Goal: Information Seeking & Learning: Learn about a topic

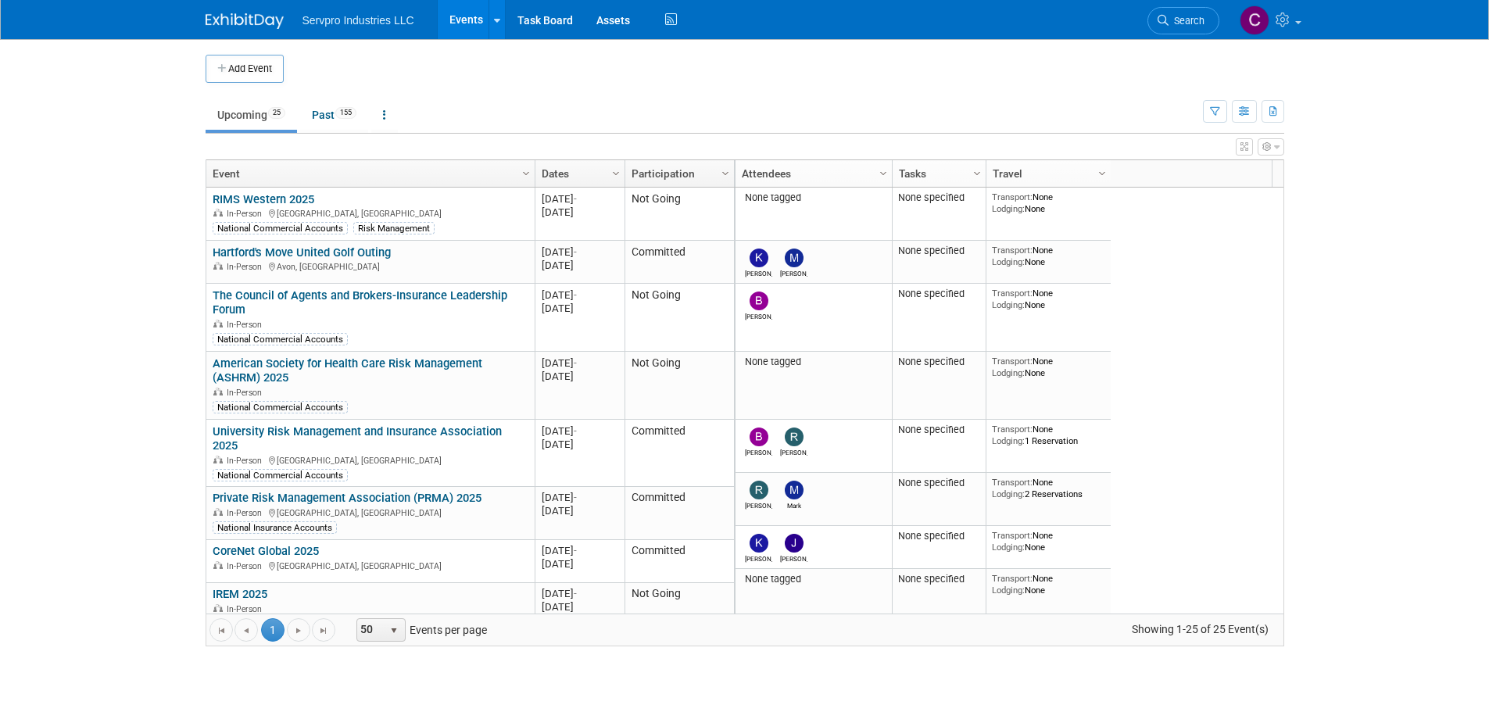
drag, startPoint x: 1276, startPoint y: 223, endPoint x: 1294, endPoint y: 216, distance: 19.6
click at [1294, 216] on div "Add Event New Event Duplicate Event Warning There is another event in your work…" at bounding box center [745, 358] width 1102 height 638
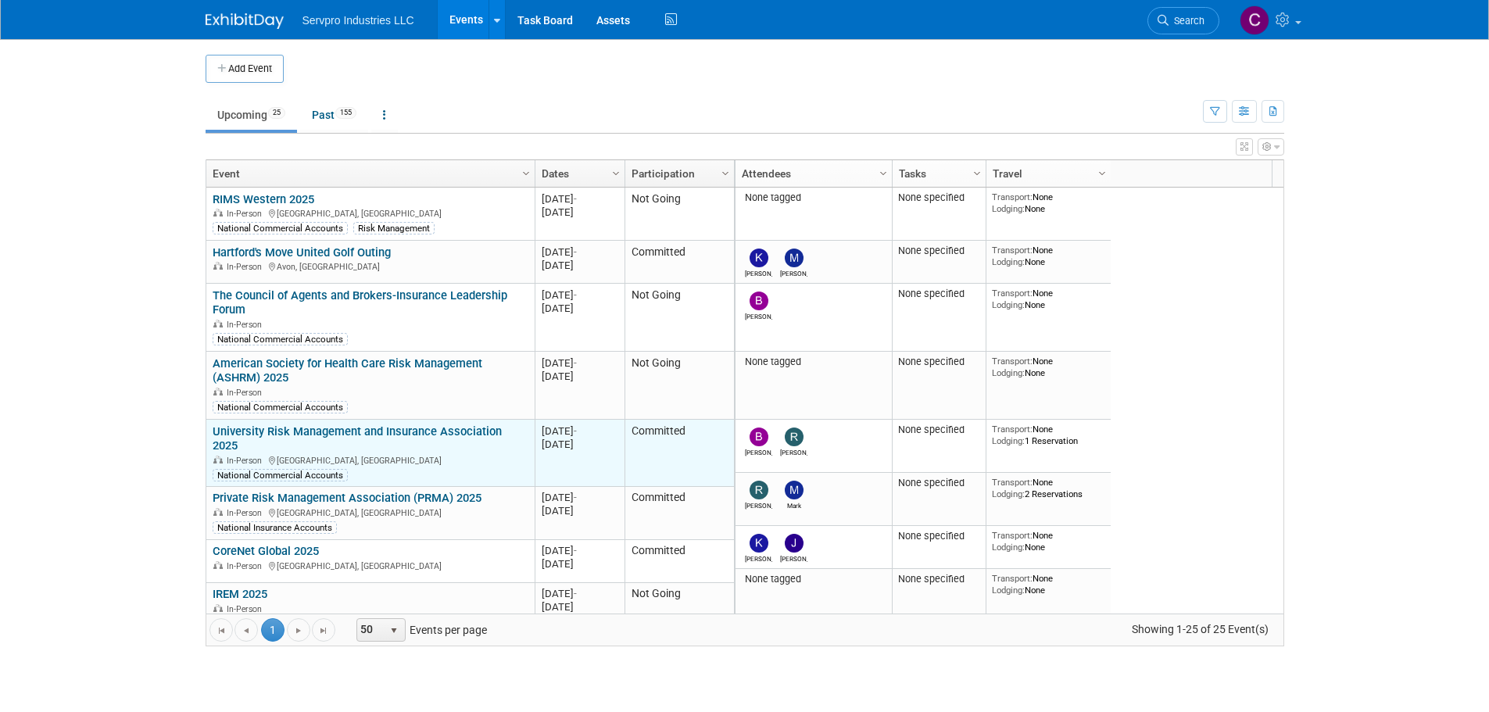
click at [437, 434] on link "University Risk Management and Insurance Association 2025" at bounding box center [357, 438] width 289 height 29
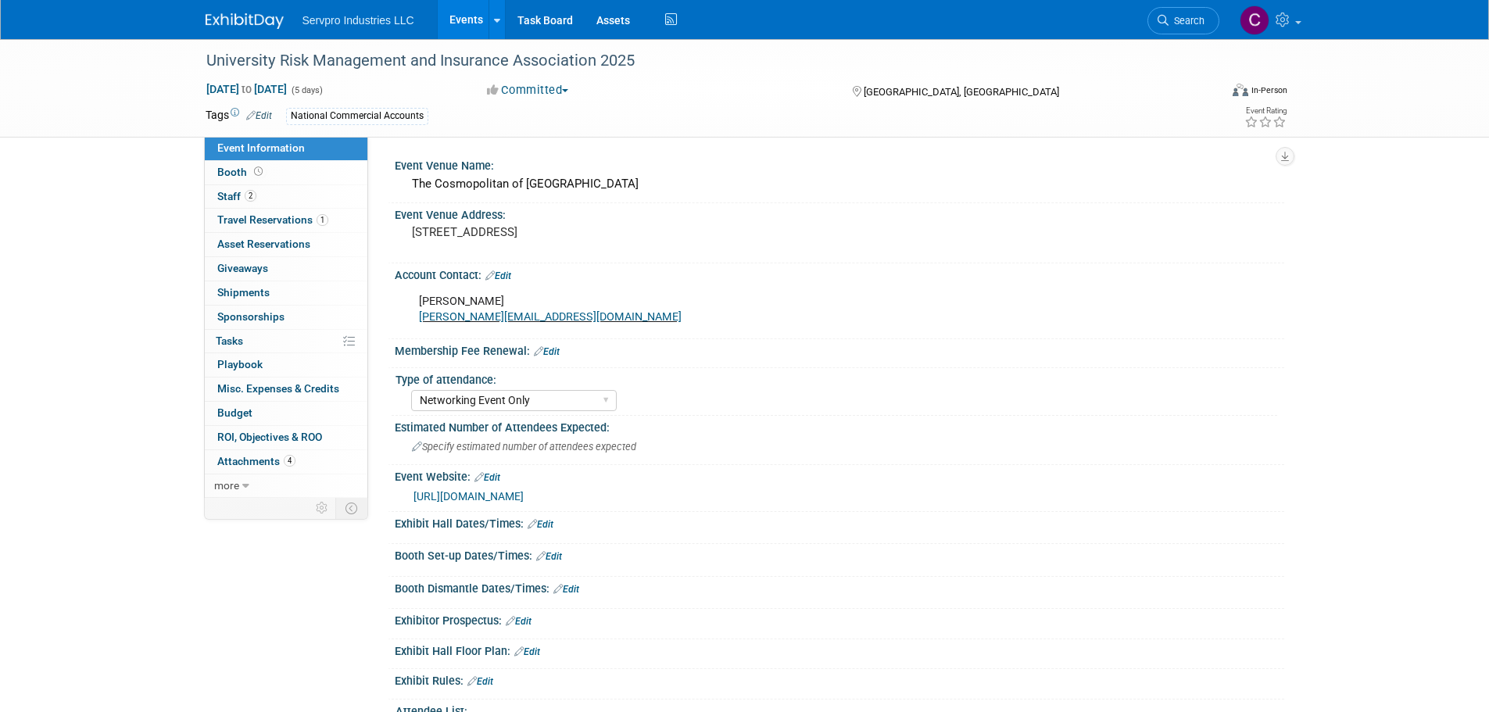
select select "Networking Event Only"
click at [344, 63] on div "University Risk Management and Insurance Association 2025" at bounding box center [698, 61] width 995 height 28
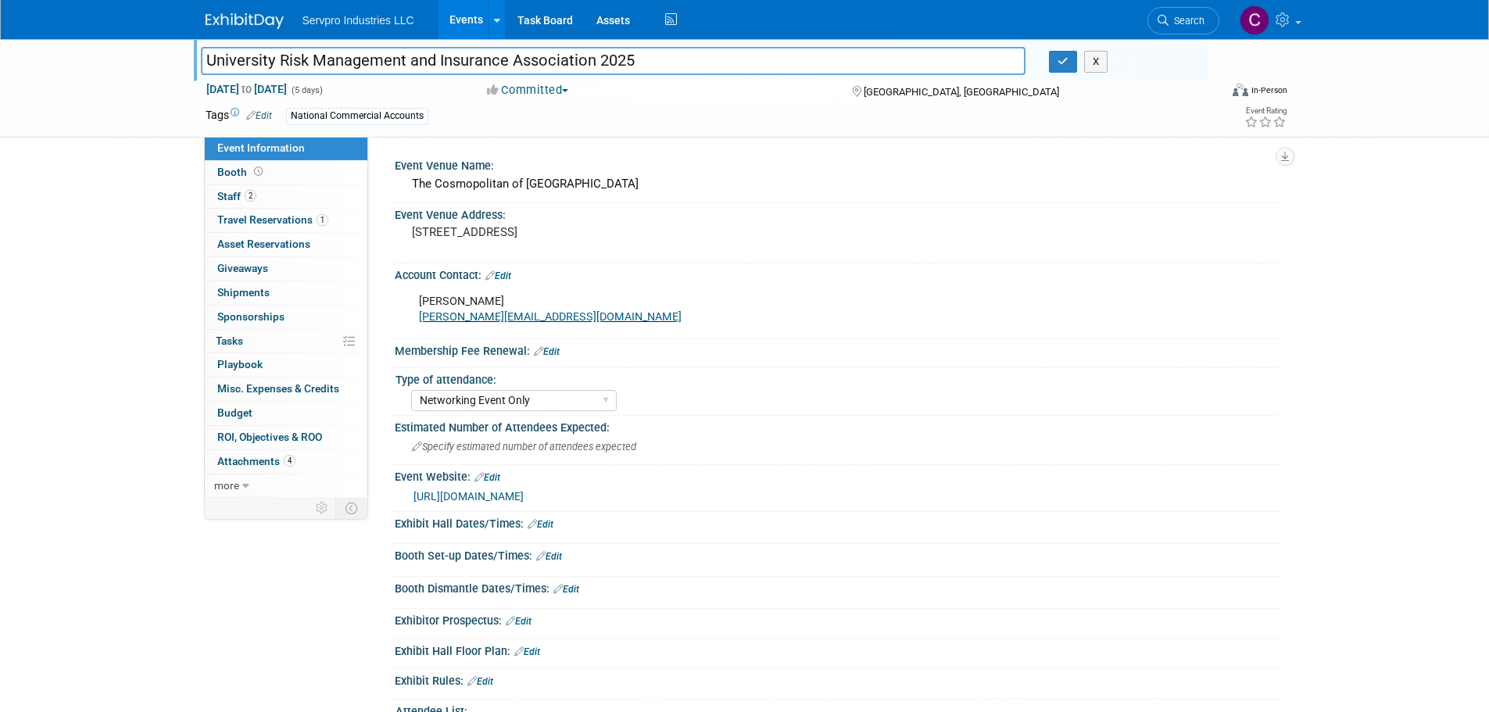
click at [344, 63] on input "University Risk Management and Insurance Association 2025" at bounding box center [613, 60] width 825 height 27
click at [509, 186] on div "The Cosmopolitan of Las Vegas" at bounding box center [839, 184] width 866 height 24
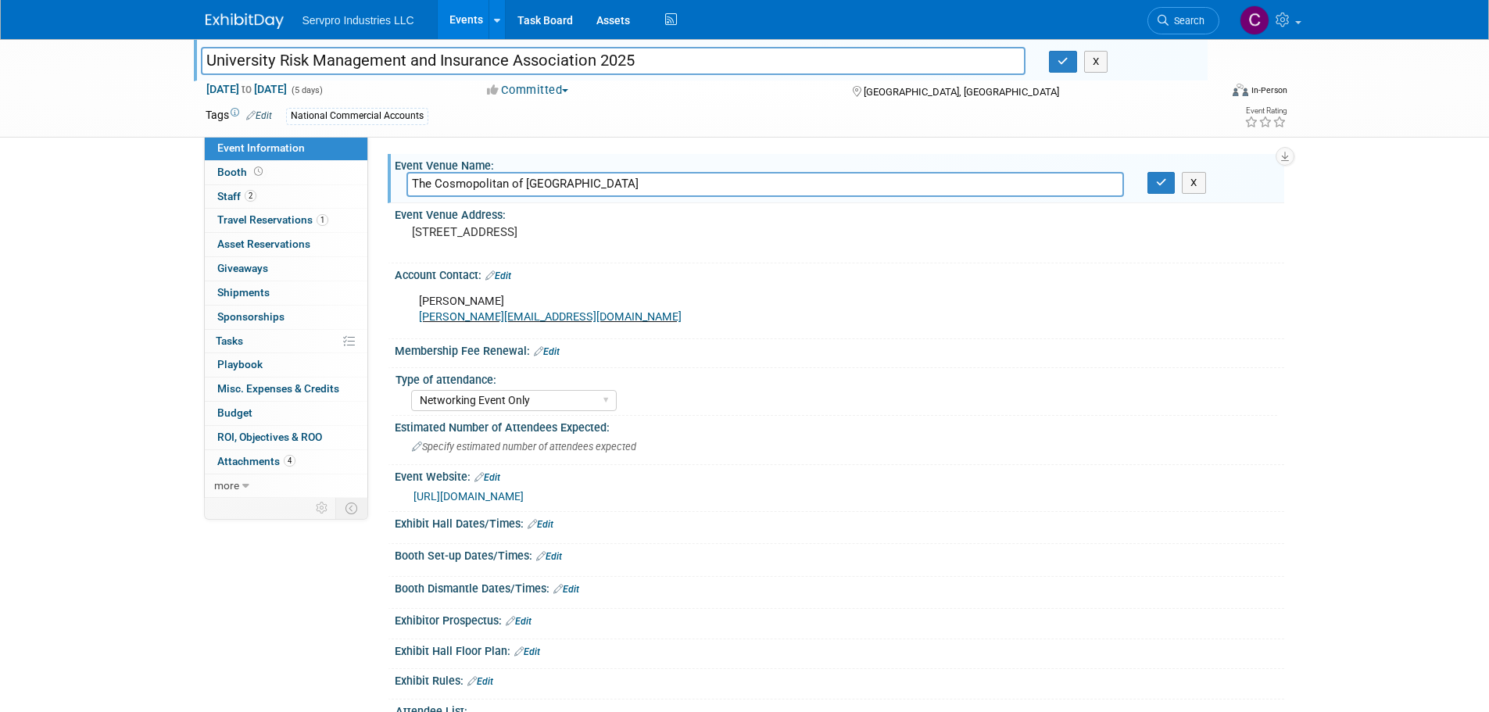
click at [509, 186] on input "The Cosmopolitan of Las Vegas" at bounding box center [764, 184] width 717 height 24
click at [452, 56] on input "University Risk Management and Insurance Association 2025" at bounding box center [613, 60] width 825 height 27
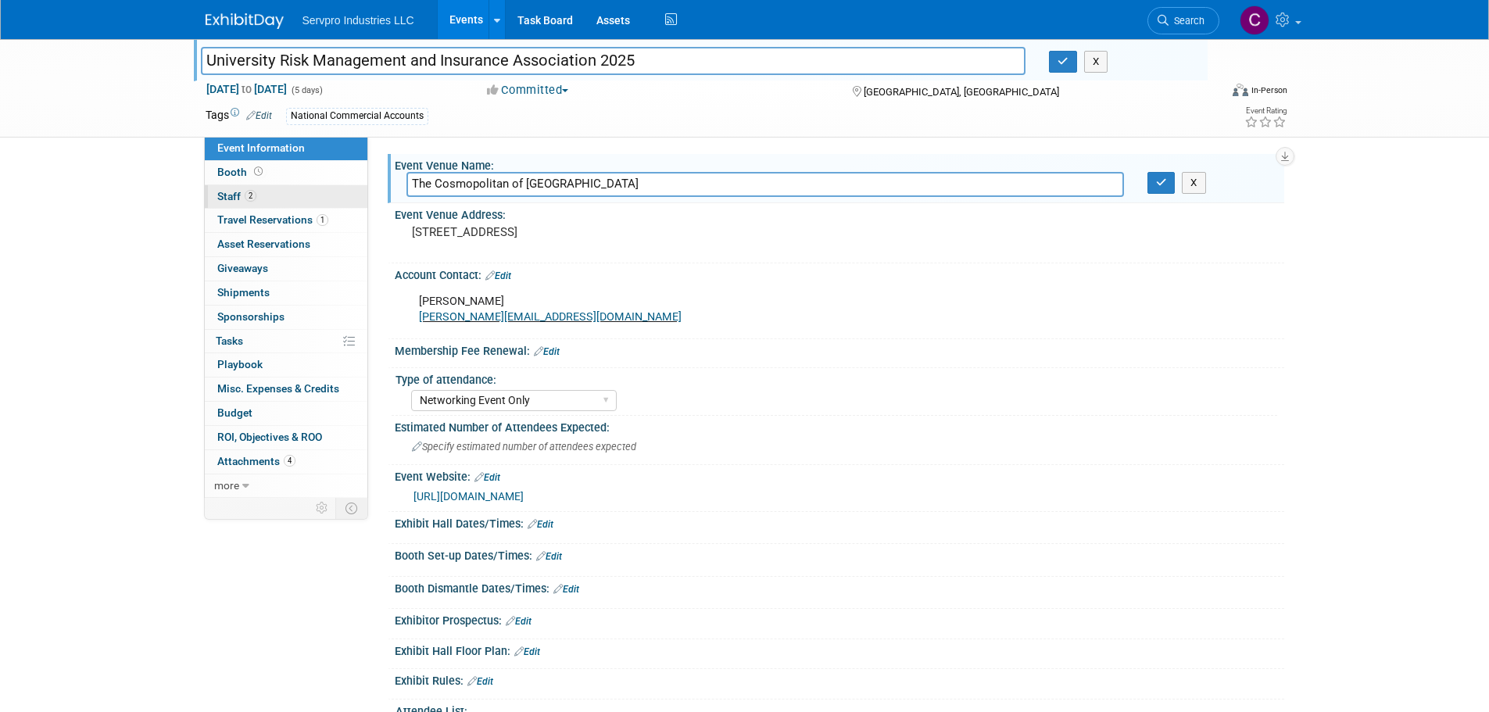
click at [229, 198] on span "Staff 2" at bounding box center [236, 196] width 39 height 13
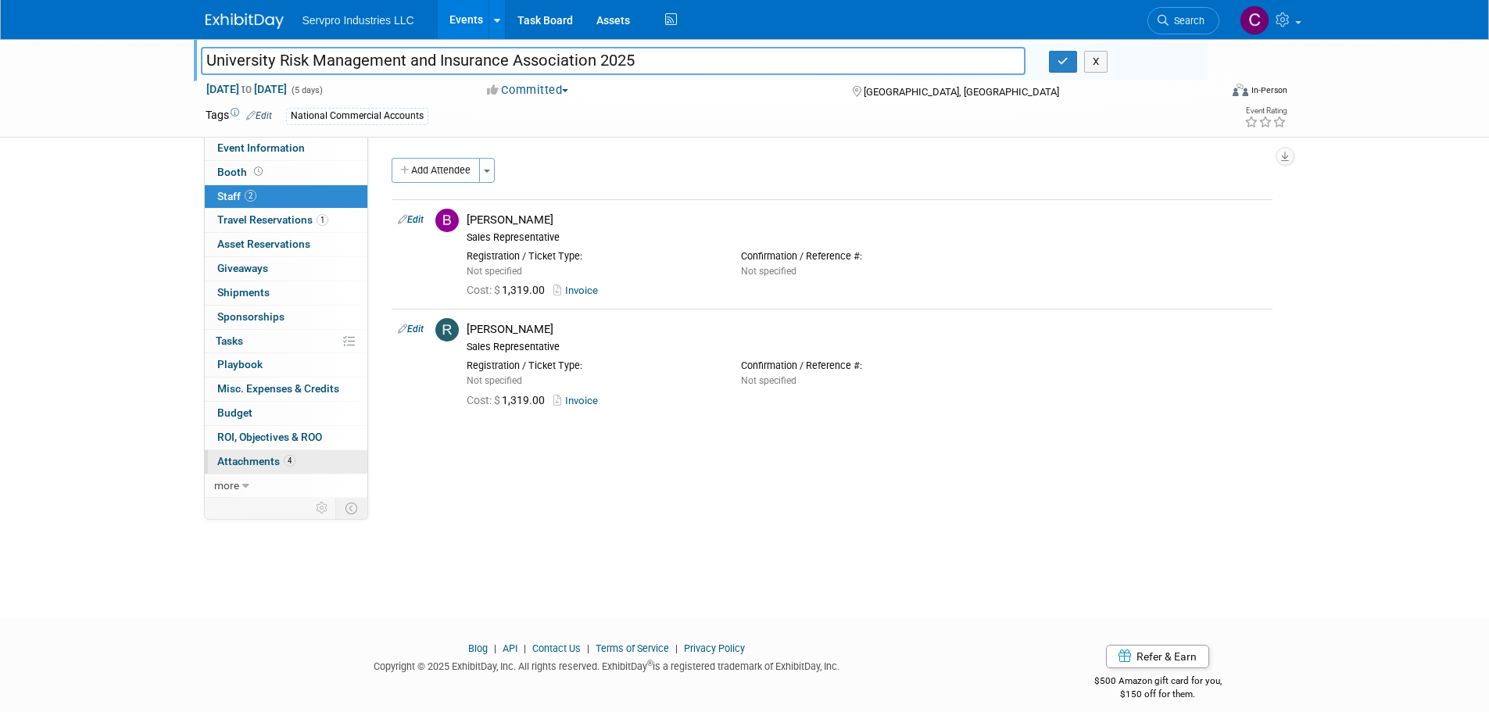
click at [229, 467] on span "Attachments 4" at bounding box center [256, 461] width 78 height 13
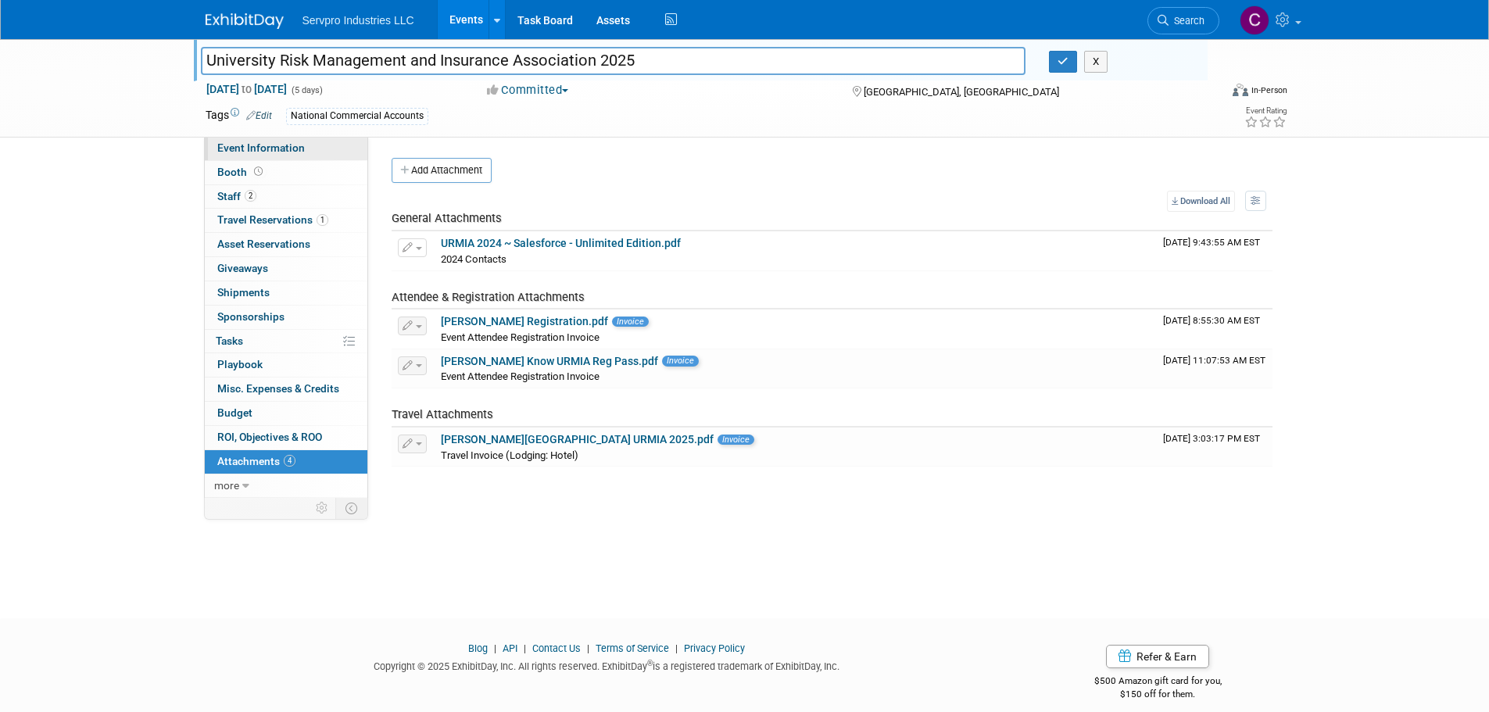
click at [253, 148] on span "Event Information" at bounding box center [261, 147] width 88 height 13
select select "Networking Event Only"
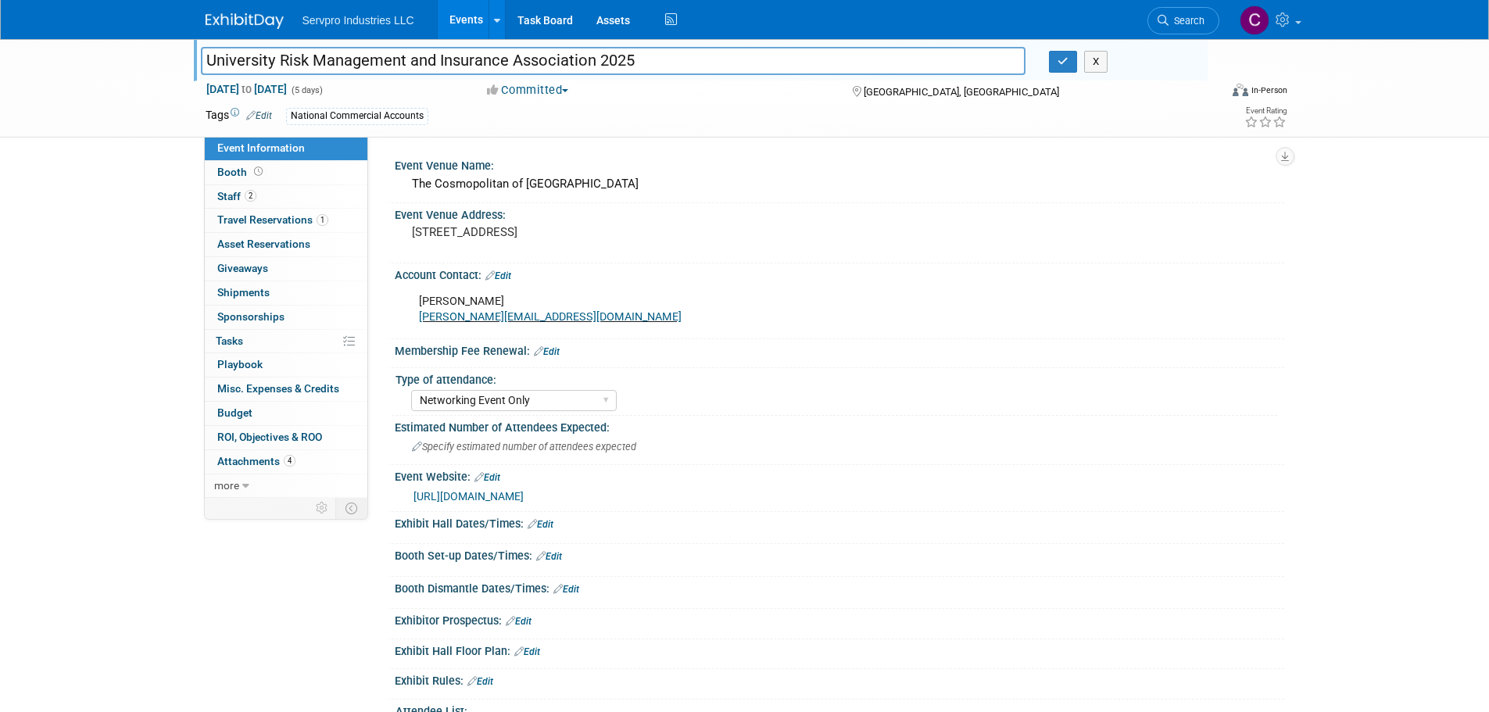
click at [498, 494] on link "[URL][DOMAIN_NAME]" at bounding box center [468, 496] width 110 height 13
click at [467, 16] on link "Events" at bounding box center [466, 19] width 57 height 39
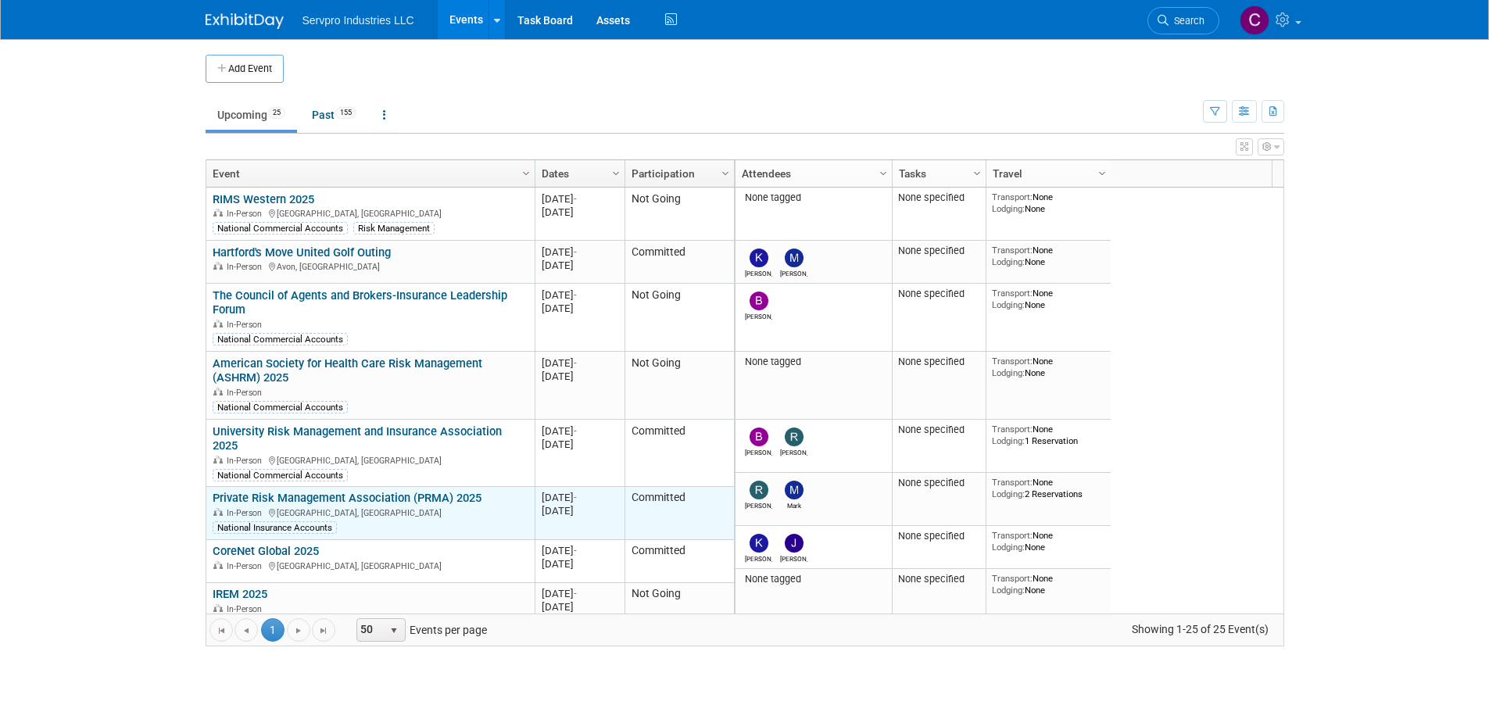
click at [366, 487] on td "Private Risk Management Association (PRMA) 2025 Private Risk Management Associa…" at bounding box center [370, 513] width 328 height 53
click at [365, 491] on link "Private Risk Management Association (PRMA) 2025" at bounding box center [347, 498] width 269 height 14
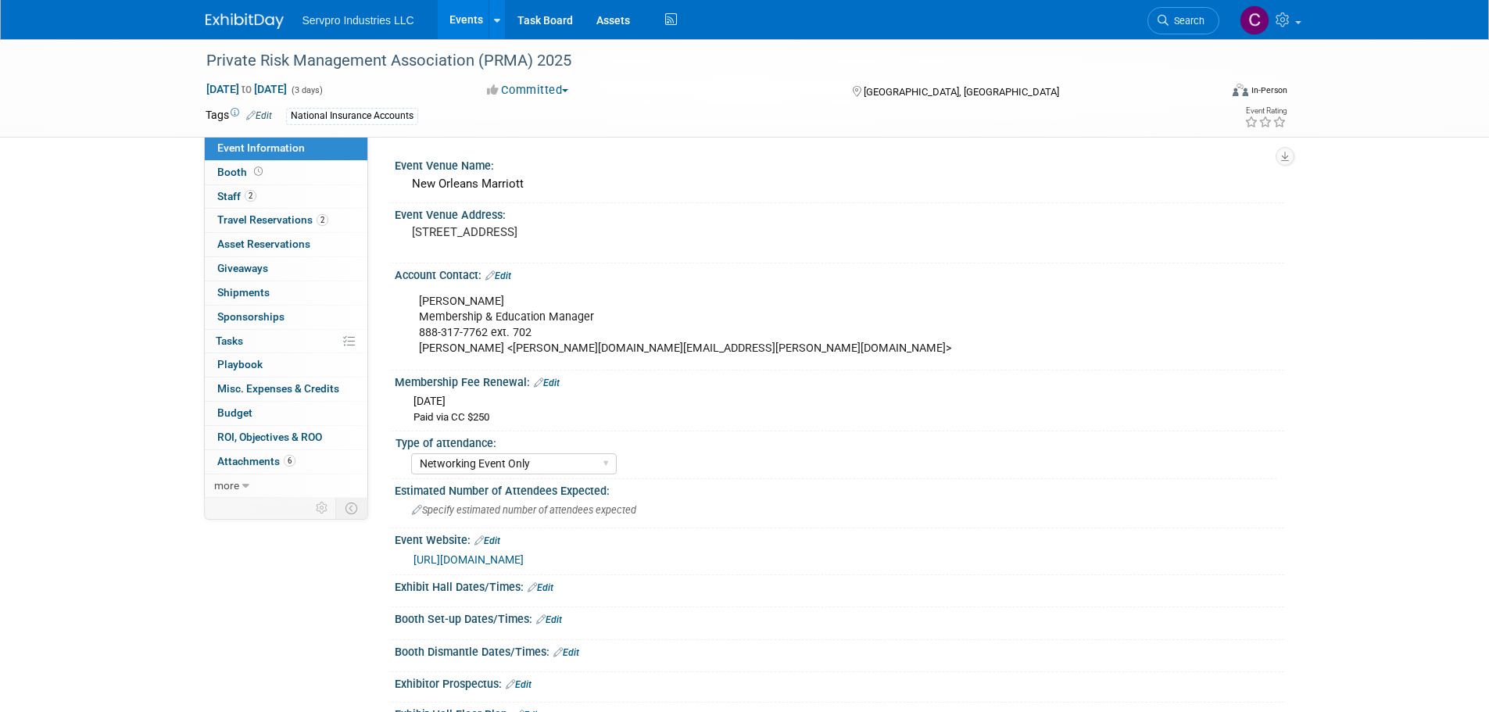
select select "Networking Event Only"
click at [400, 60] on div "Private Risk Management Association (PRMA) 2025" at bounding box center [698, 61] width 995 height 28
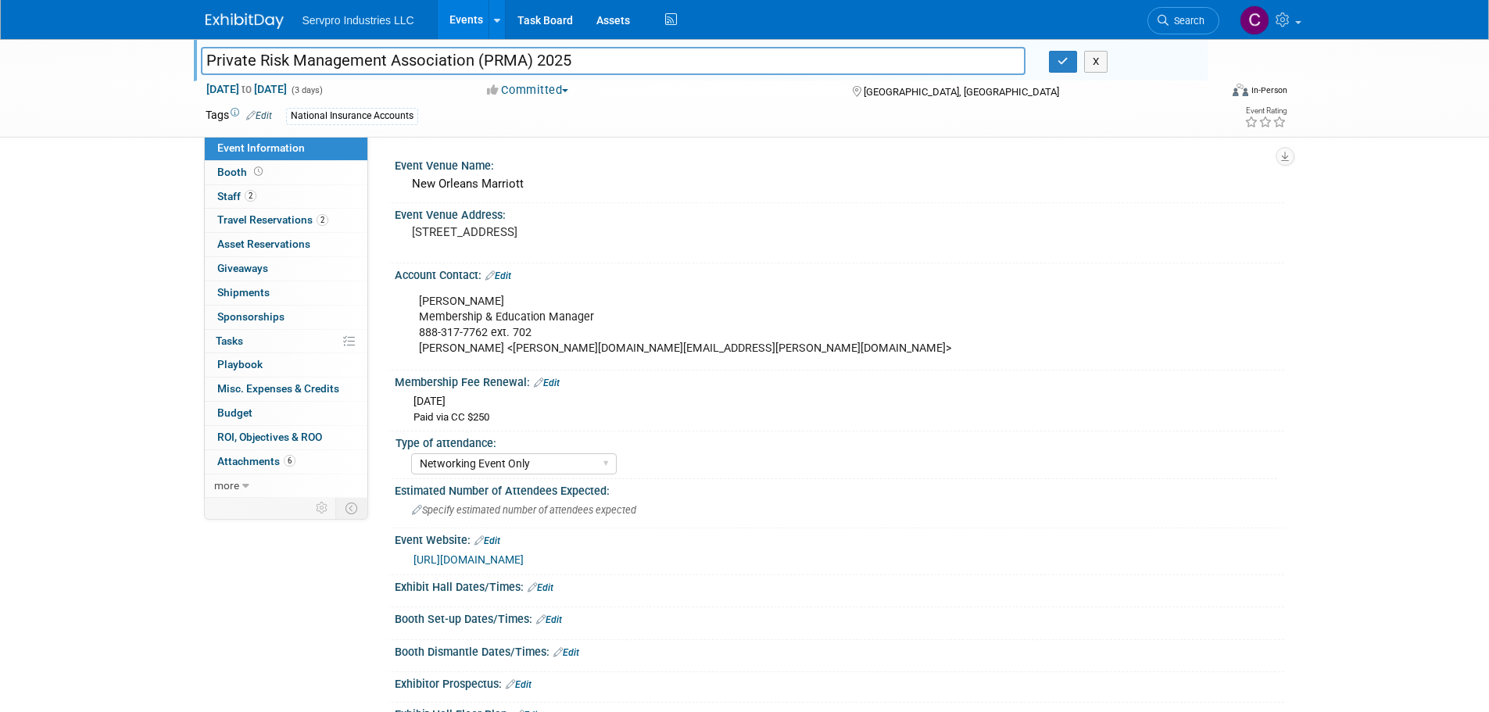
click at [400, 60] on input "Private Risk Management Association (PRMA) 2025" at bounding box center [613, 60] width 825 height 27
click at [458, 186] on div "New Orleans Marriott" at bounding box center [839, 184] width 866 height 24
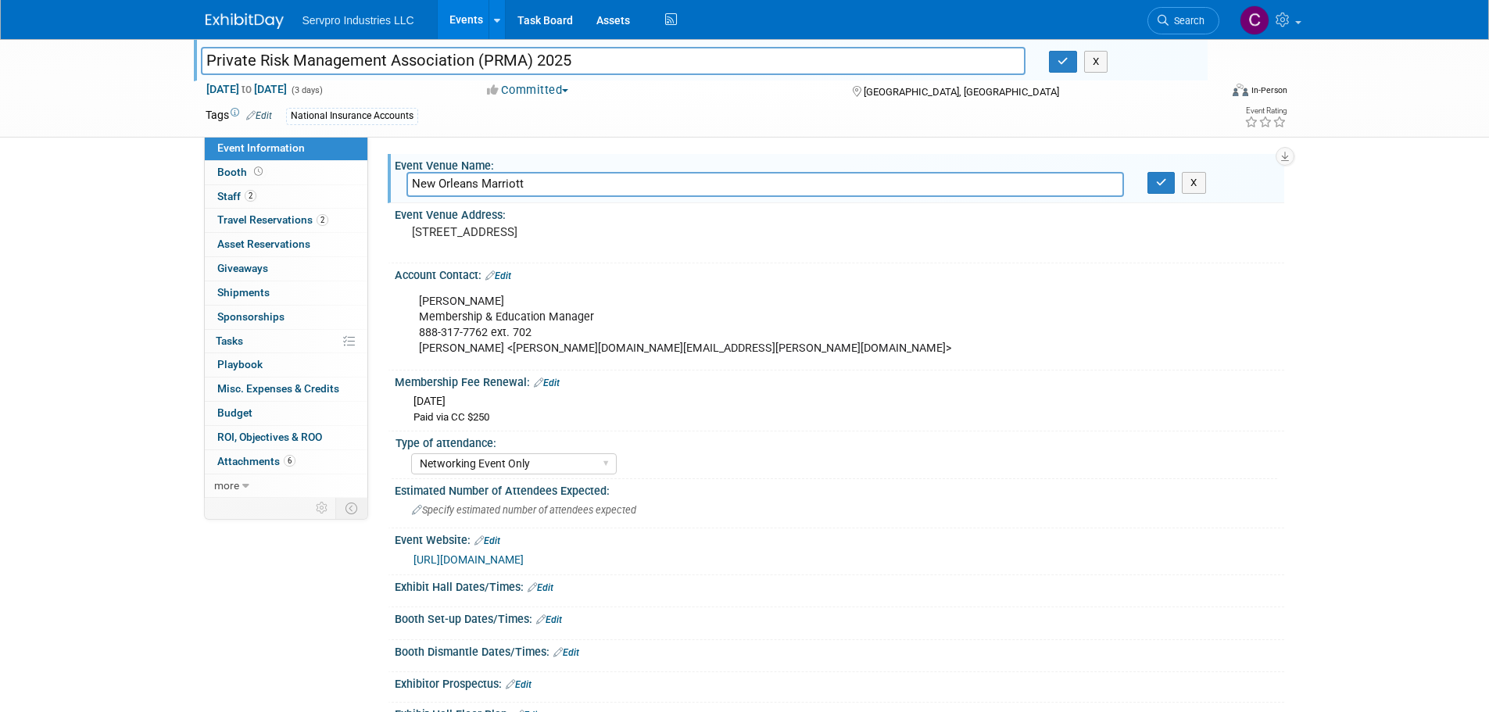
click at [458, 186] on input "New Orleans Marriott" at bounding box center [764, 184] width 717 height 24
drag, startPoint x: 459, startPoint y: 560, endPoint x: 740, endPoint y: 554, distance: 280.6
drag, startPoint x: 740, startPoint y: 554, endPoint x: 482, endPoint y: 552, distance: 257.9
click at [482, 553] on link "https://prmasummit.org/" at bounding box center [468, 559] width 110 height 13
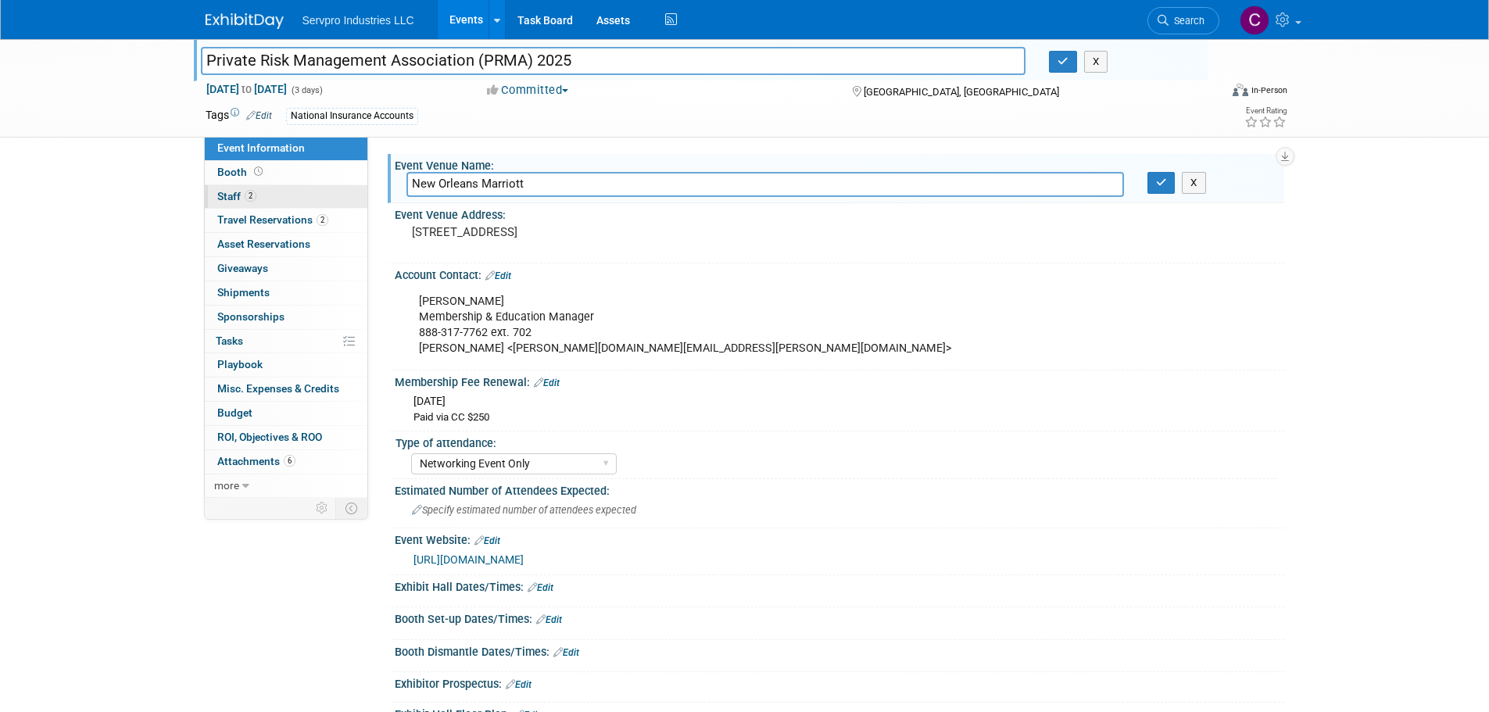
click at [218, 195] on span "Staff 2" at bounding box center [236, 196] width 39 height 13
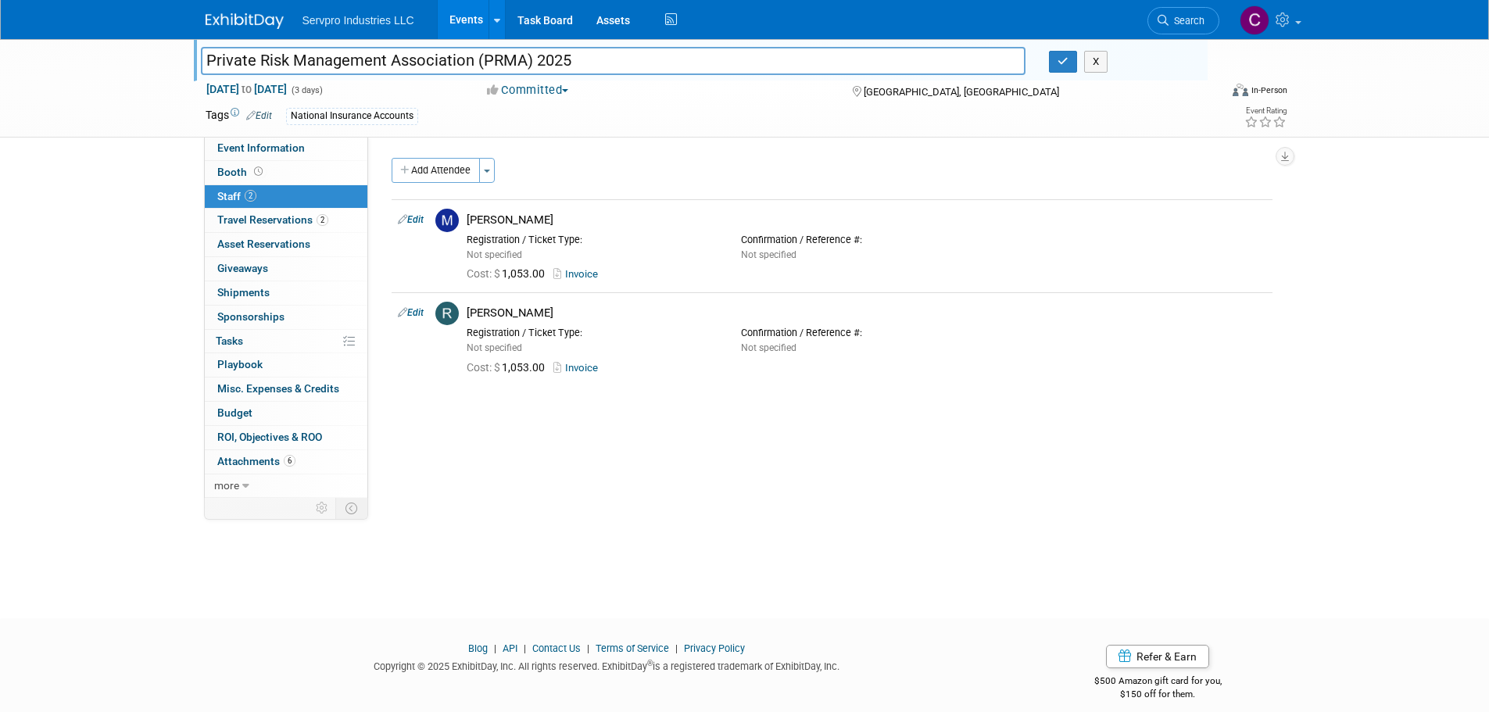
click at [456, 12] on link "Events" at bounding box center [466, 19] width 57 height 39
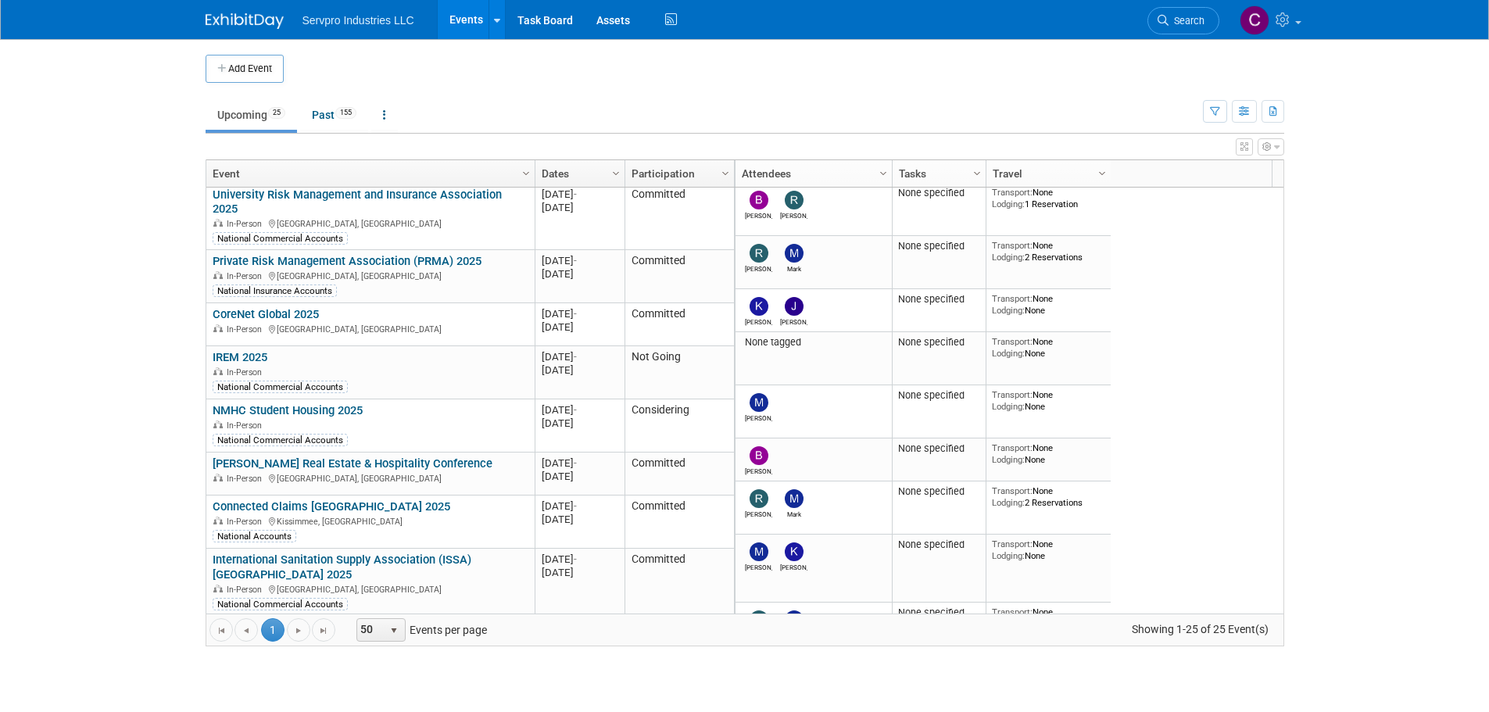
scroll to position [248, 0]
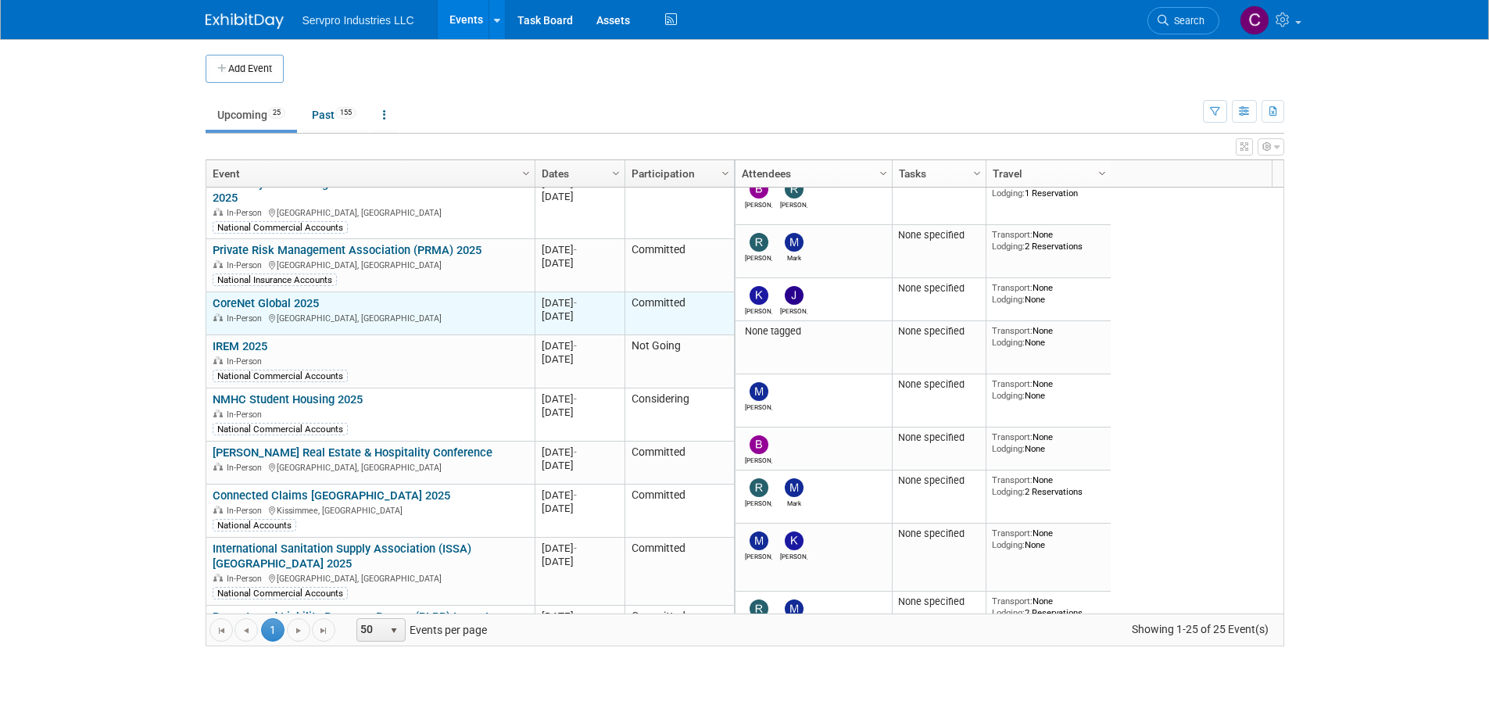
click at [271, 296] on link "CoreNet Global 2025" at bounding box center [266, 303] width 106 height 14
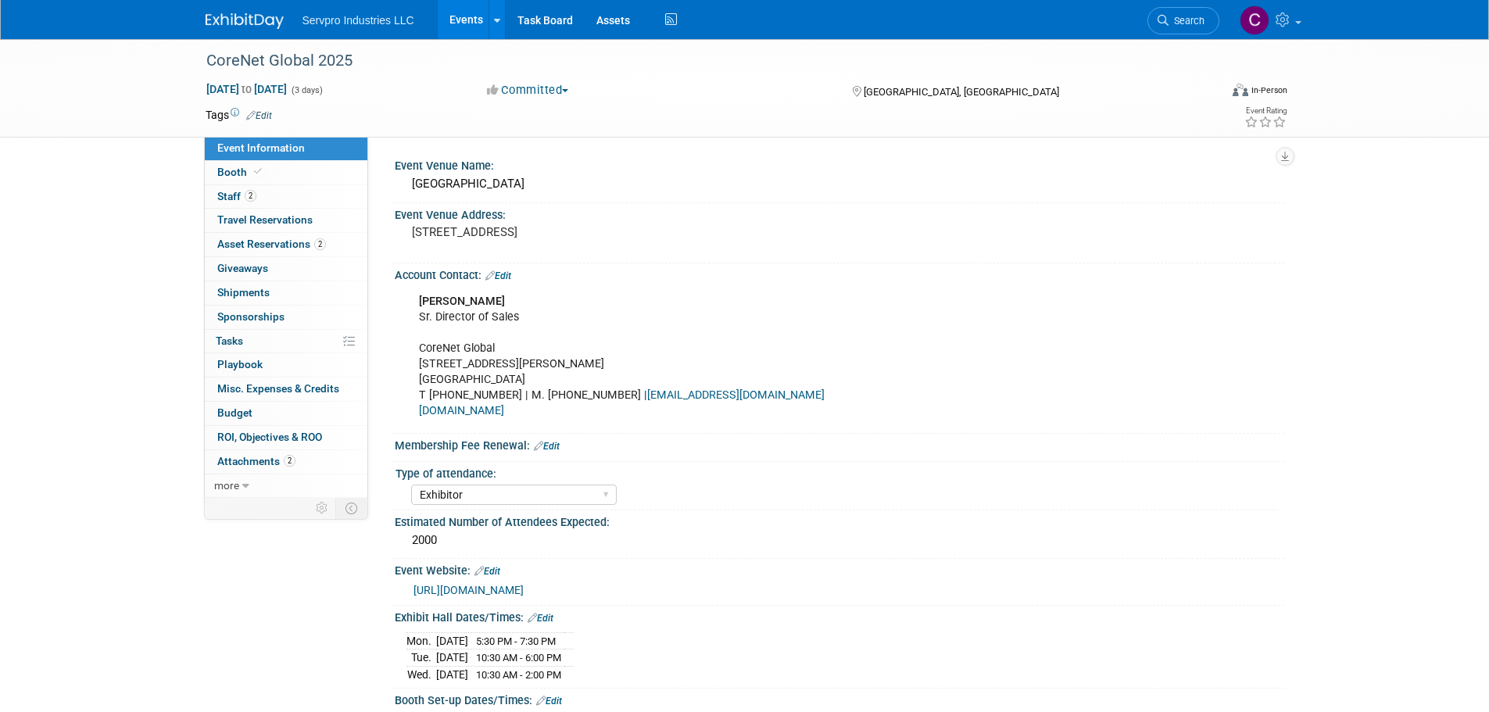
select select "Exhibitor"
click at [524, 584] on link "[URL][DOMAIN_NAME]" at bounding box center [468, 590] width 110 height 13
click at [470, 28] on link "Events" at bounding box center [466, 19] width 57 height 39
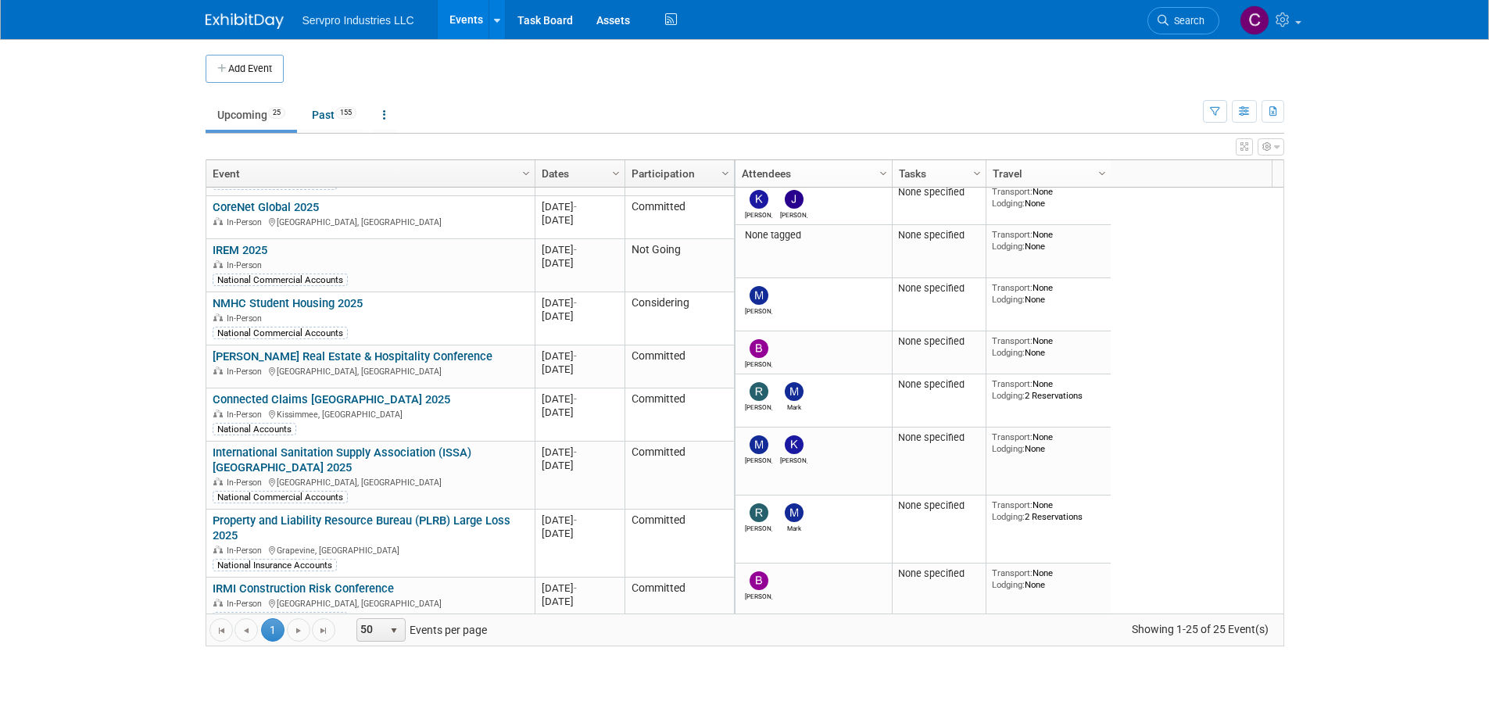
scroll to position [362, 0]
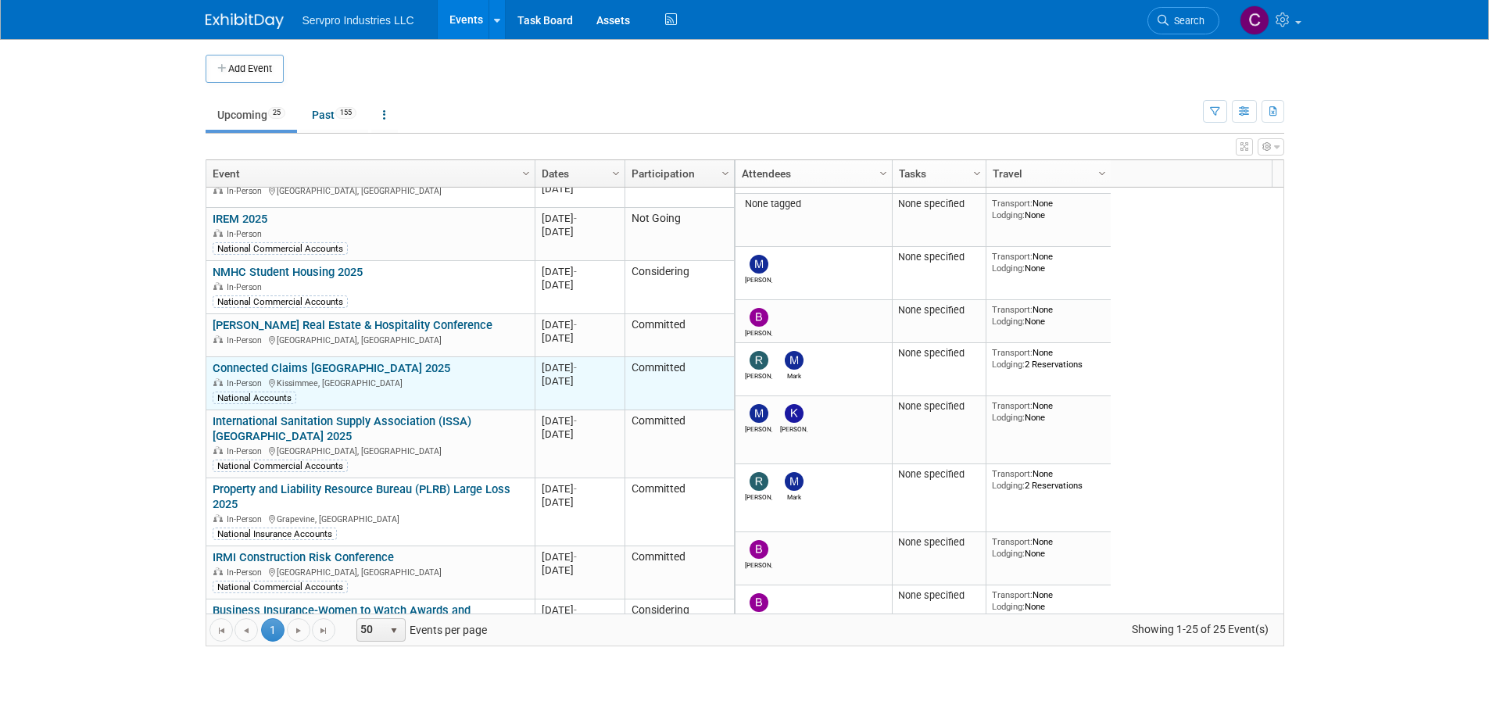
click at [317, 361] on link "Connected Claims [GEOGRAPHIC_DATA] 2025" at bounding box center [332, 368] width 238 height 14
click at [306, 361] on link "Connected Claims [GEOGRAPHIC_DATA] 2025" at bounding box center [332, 368] width 238 height 14
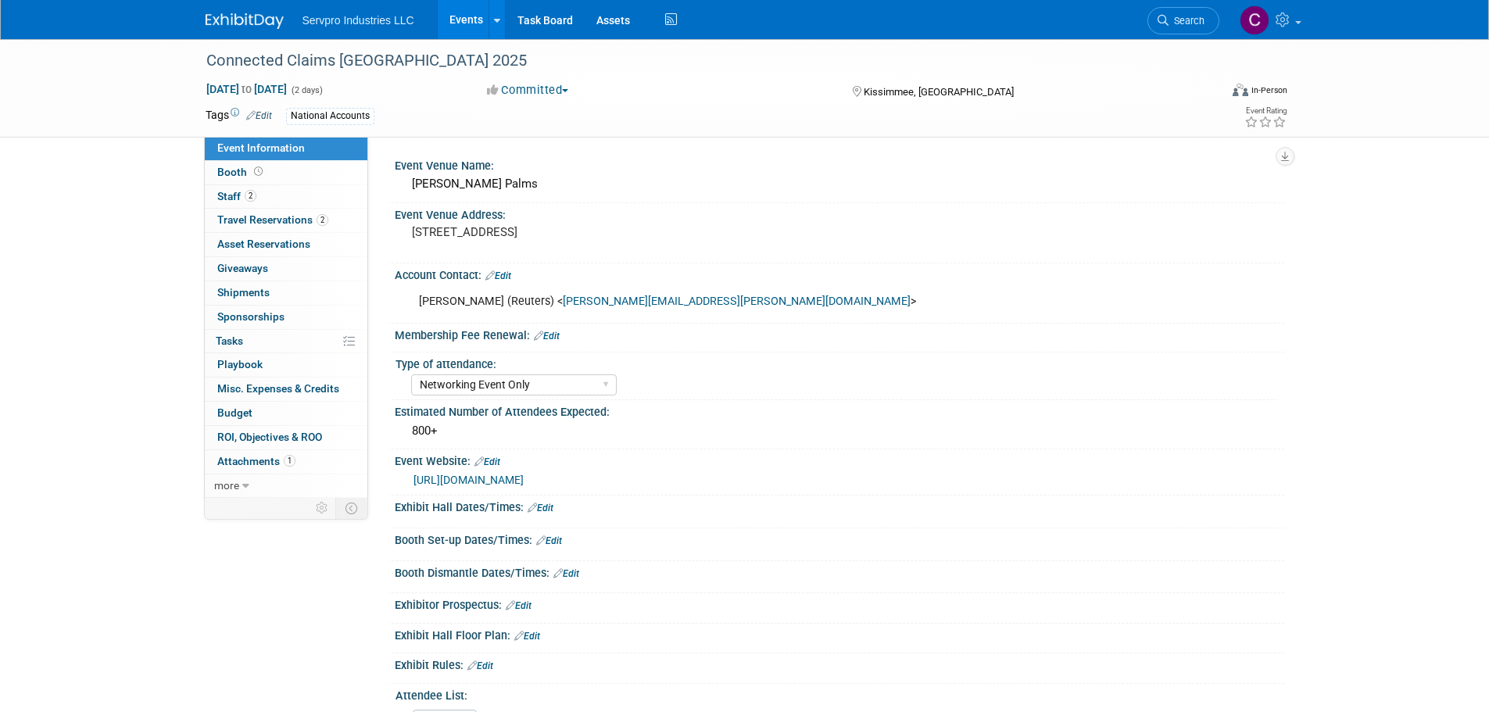
select select "Networking Event Only"
click at [270, 220] on span "Travel Reservations 2" at bounding box center [272, 219] width 111 height 13
select select "Networking Event Only"
click at [485, 477] on link "[URL][DOMAIN_NAME]" at bounding box center [468, 480] width 110 height 13
click at [459, 23] on link "Events" at bounding box center [466, 19] width 57 height 39
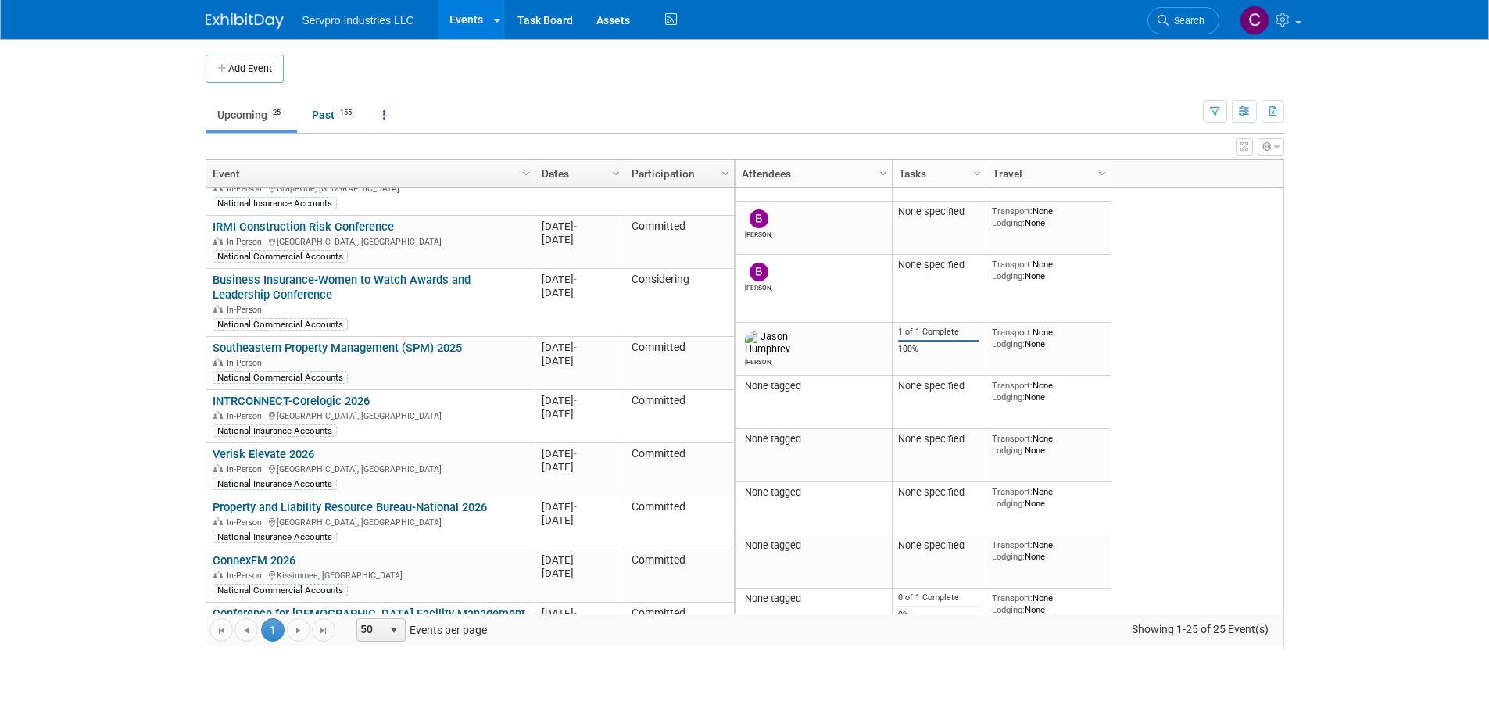
scroll to position [672, 0]
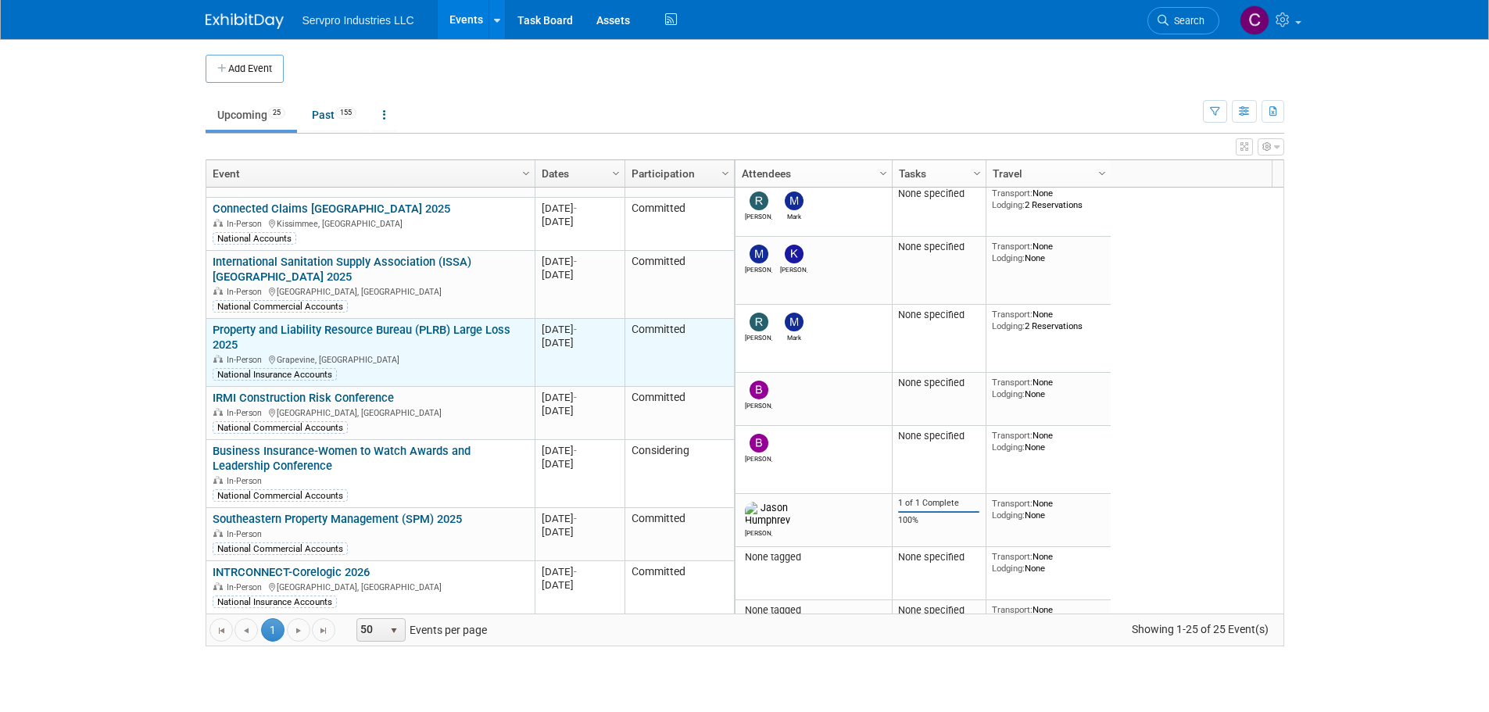
click at [466, 323] on link "Property and Liability Resource Bureau (PLRB) Large Loss 2025" at bounding box center [362, 337] width 298 height 29
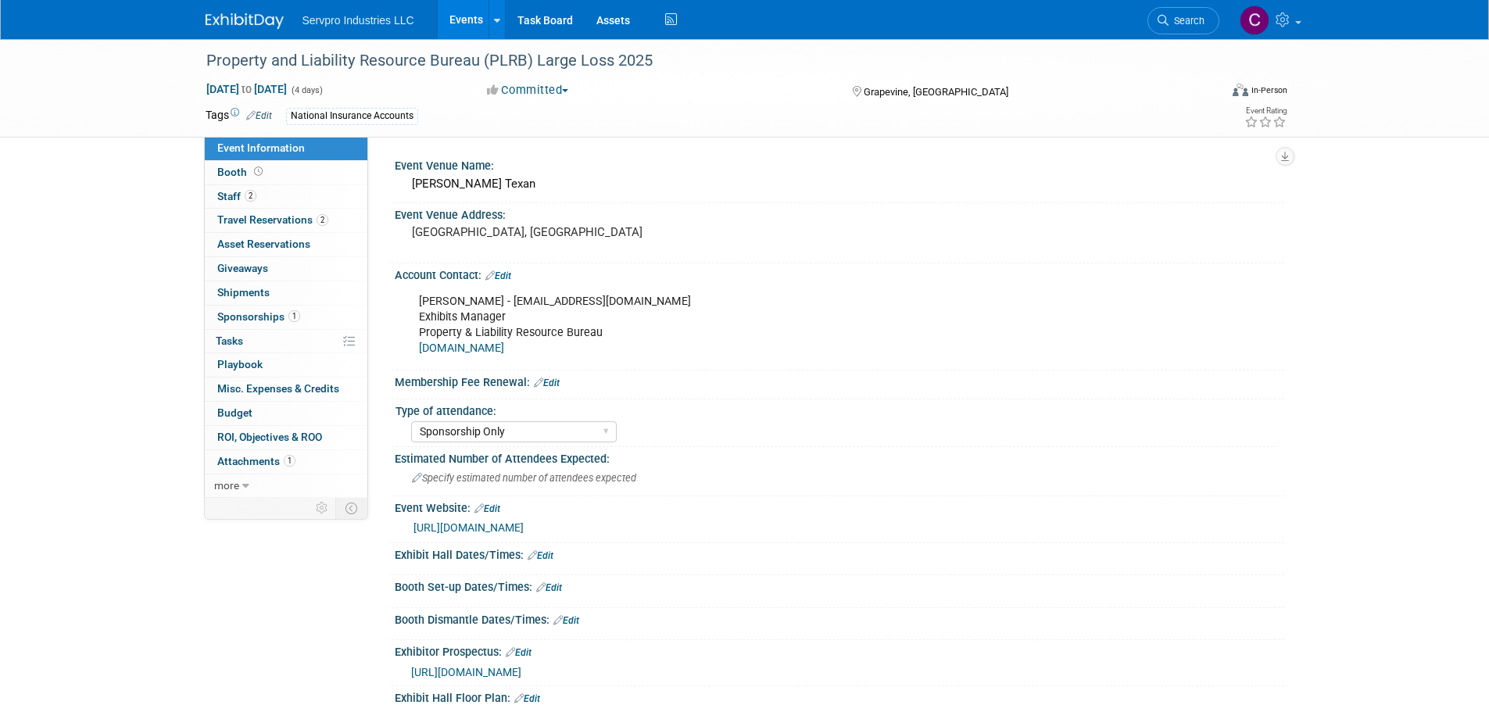
select select "Sponsorship Only"
click at [283, 216] on span "Travel Reservations 2" at bounding box center [272, 219] width 111 height 13
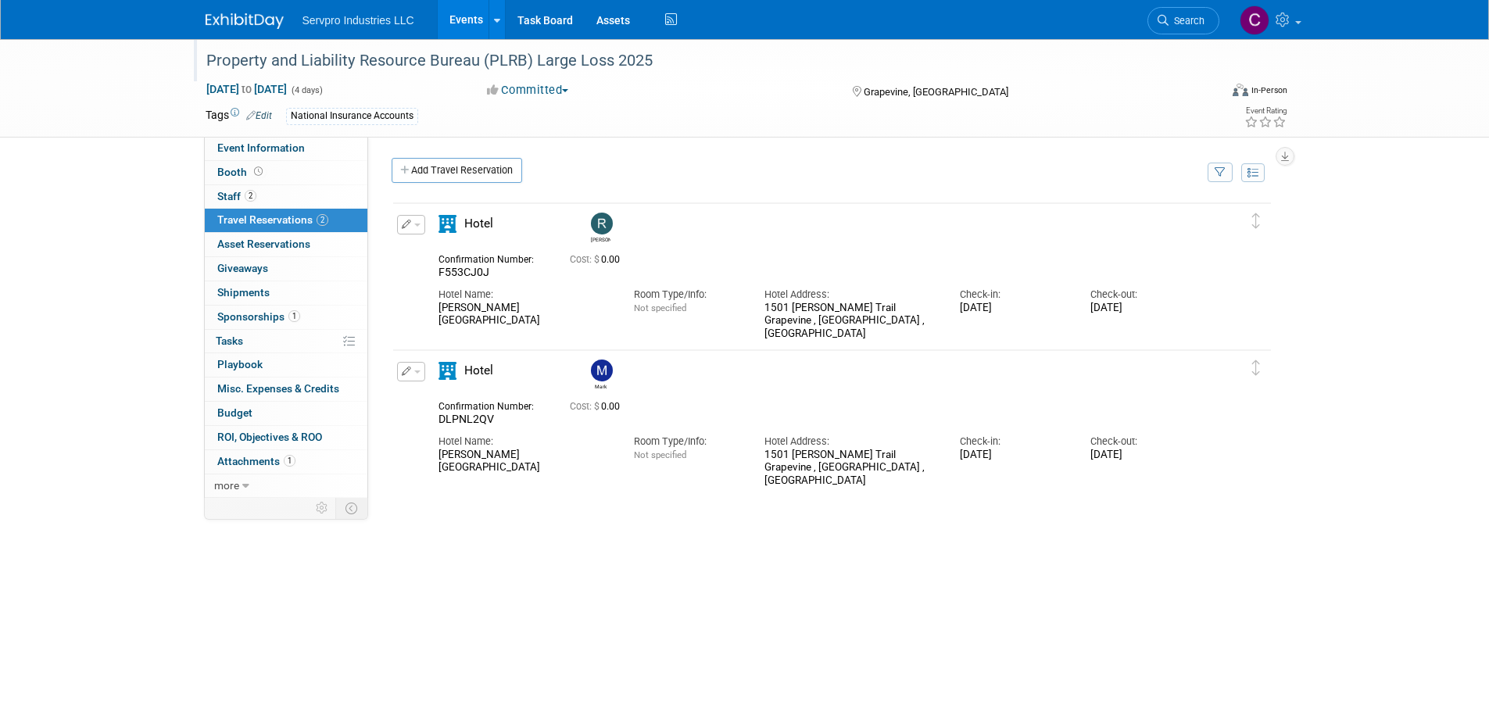
click at [399, 60] on div "Property and Liability Resource Bureau (PLRB) Large Loss 2025" at bounding box center [698, 61] width 995 height 28
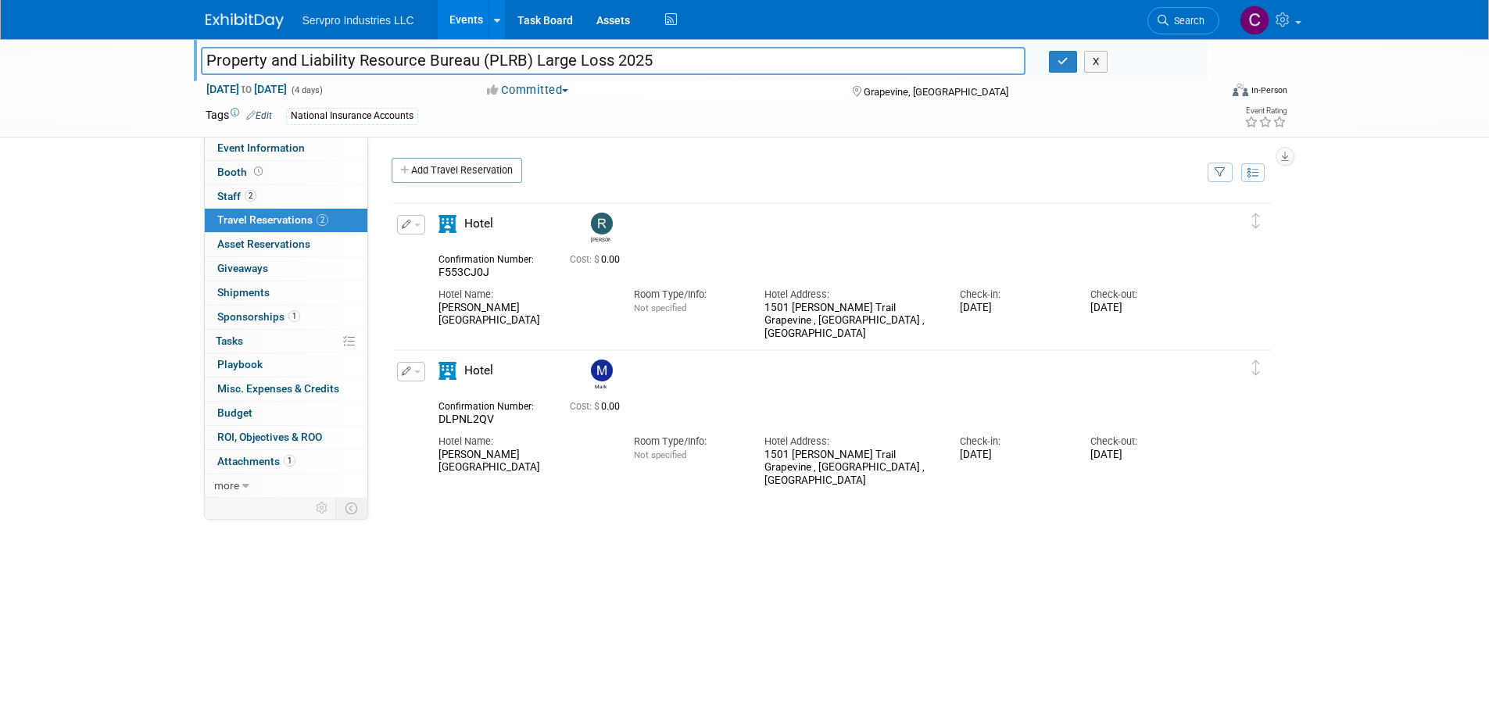
click at [399, 60] on input "Property and Liability Resource Bureau (PLRB) Large Loss 2025" at bounding box center [613, 60] width 825 height 27
drag, startPoint x: 534, startPoint y: 323, endPoint x: 439, endPoint y: 309, distance: 95.5
click at [439, 309] on div "Gaylord Texan Resort and Convention Center" at bounding box center [524, 315] width 172 height 27
copy div "Gaylord Texan Resort and Convention Center"
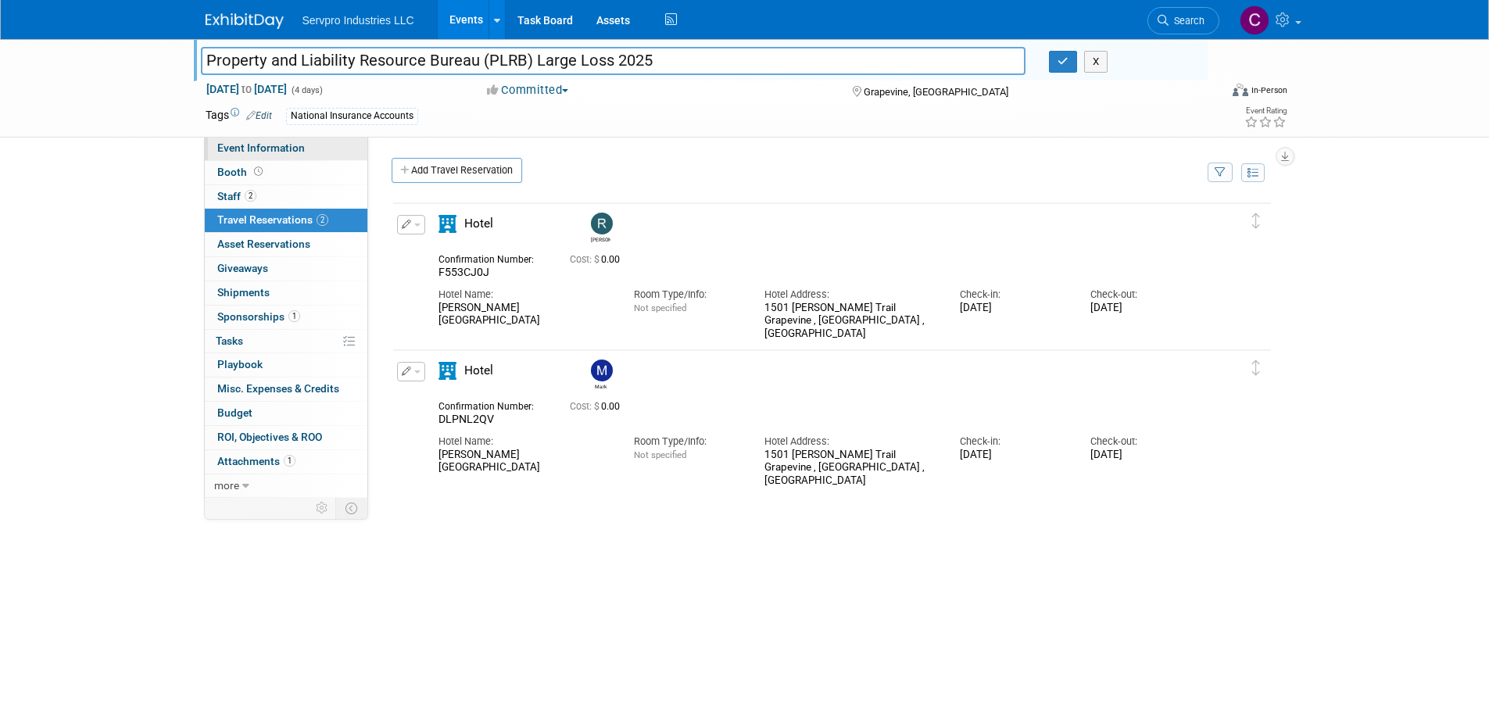
click at [273, 146] on span "Event Information" at bounding box center [261, 147] width 88 height 13
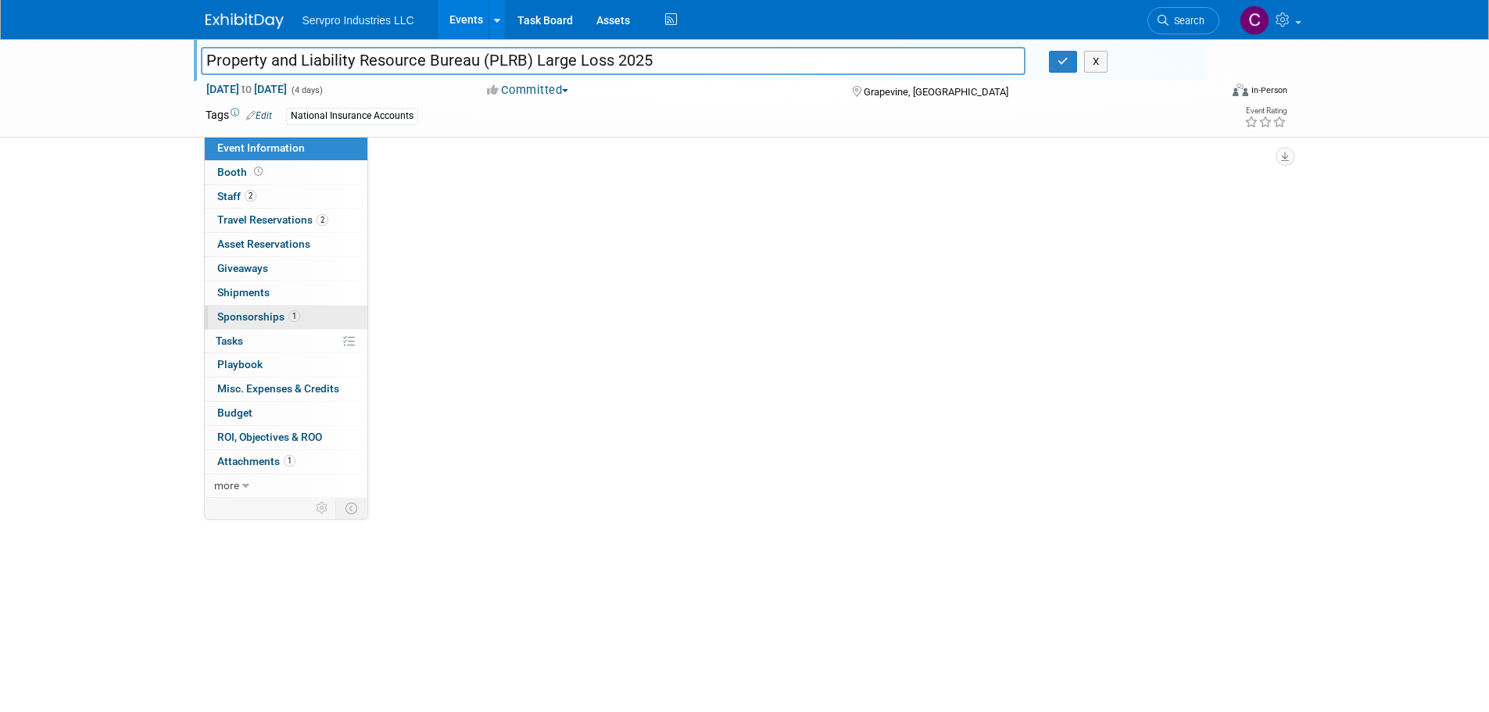
select select "Sponsorship Only"
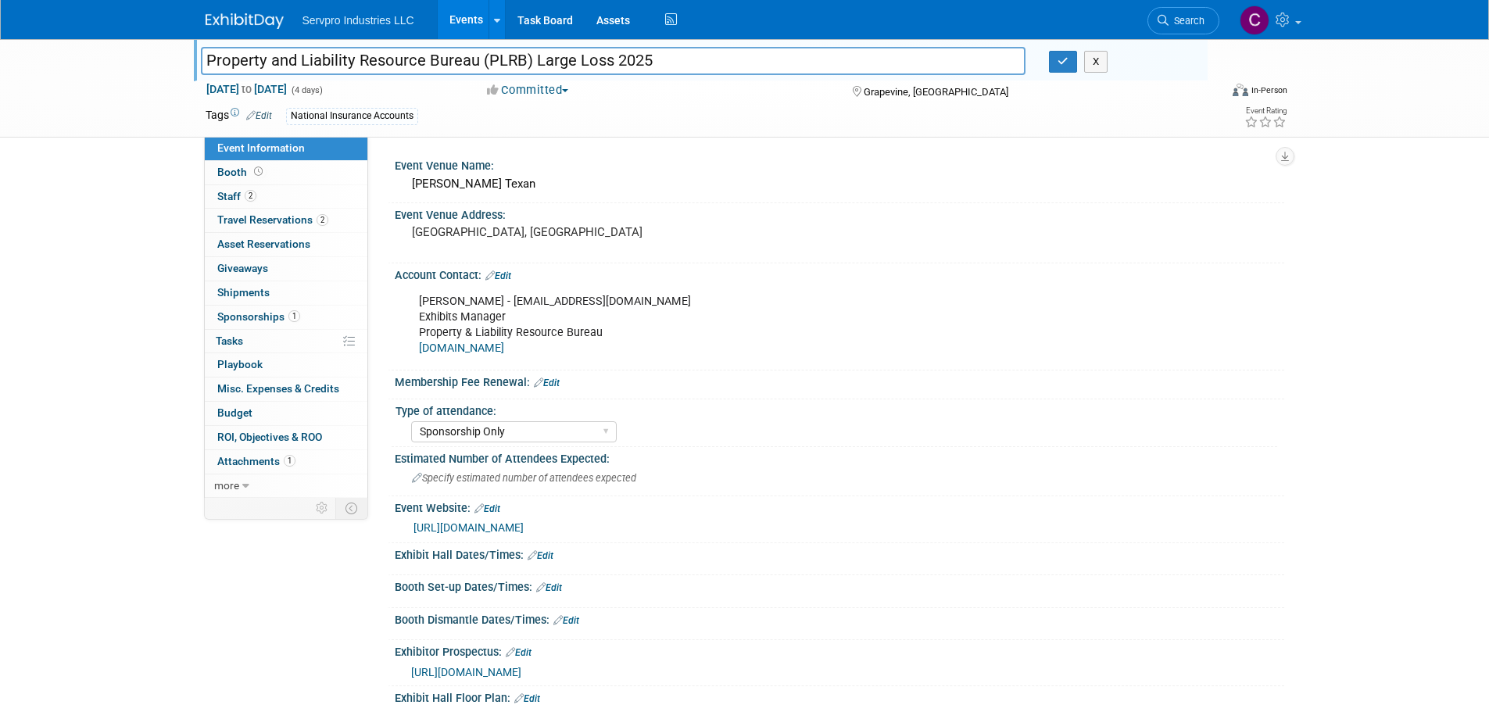
click at [483, 524] on link "[URL][DOMAIN_NAME]" at bounding box center [468, 527] width 110 height 13
click at [456, 13] on link "Events" at bounding box center [466, 19] width 57 height 39
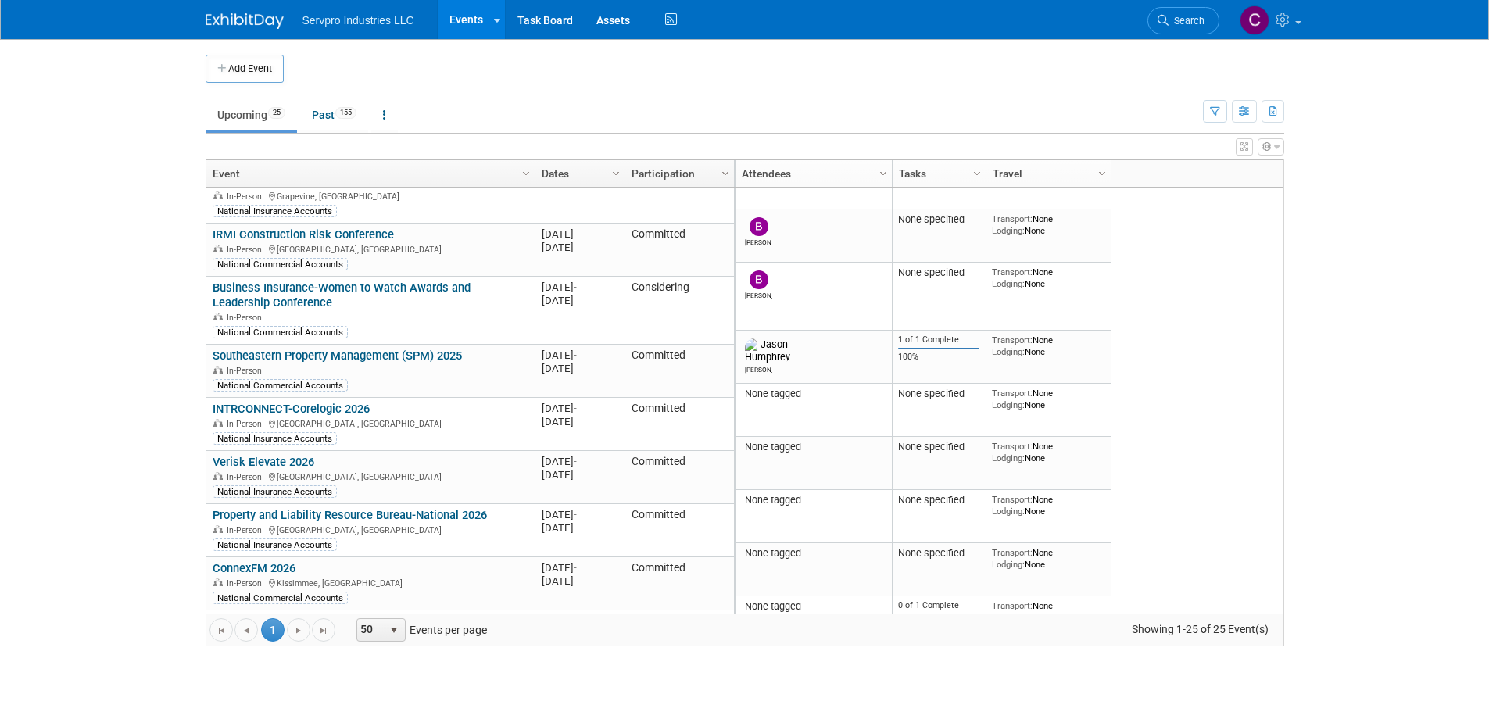
click at [470, 28] on link "Events" at bounding box center [466, 19] width 57 height 39
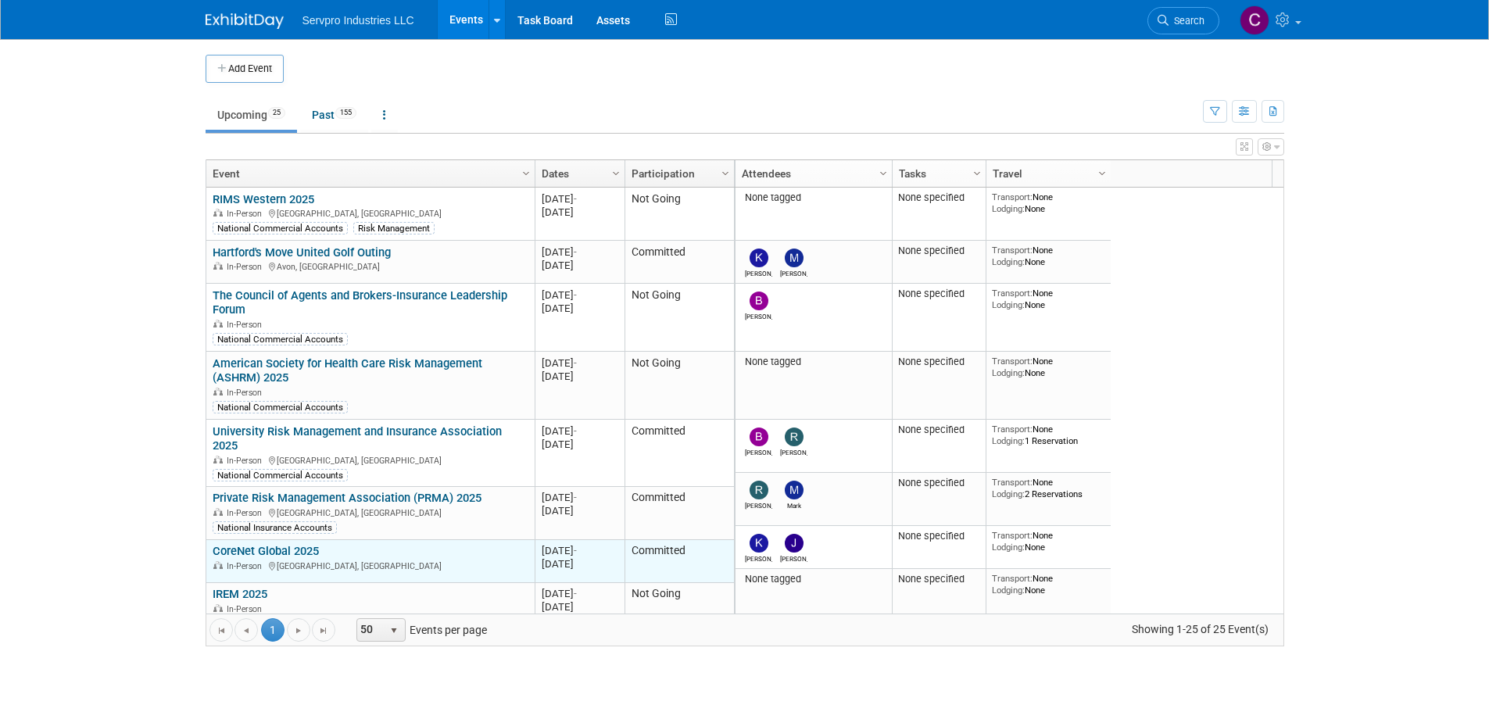
click at [272, 544] on link "CoreNet Global 2025" at bounding box center [266, 551] width 106 height 14
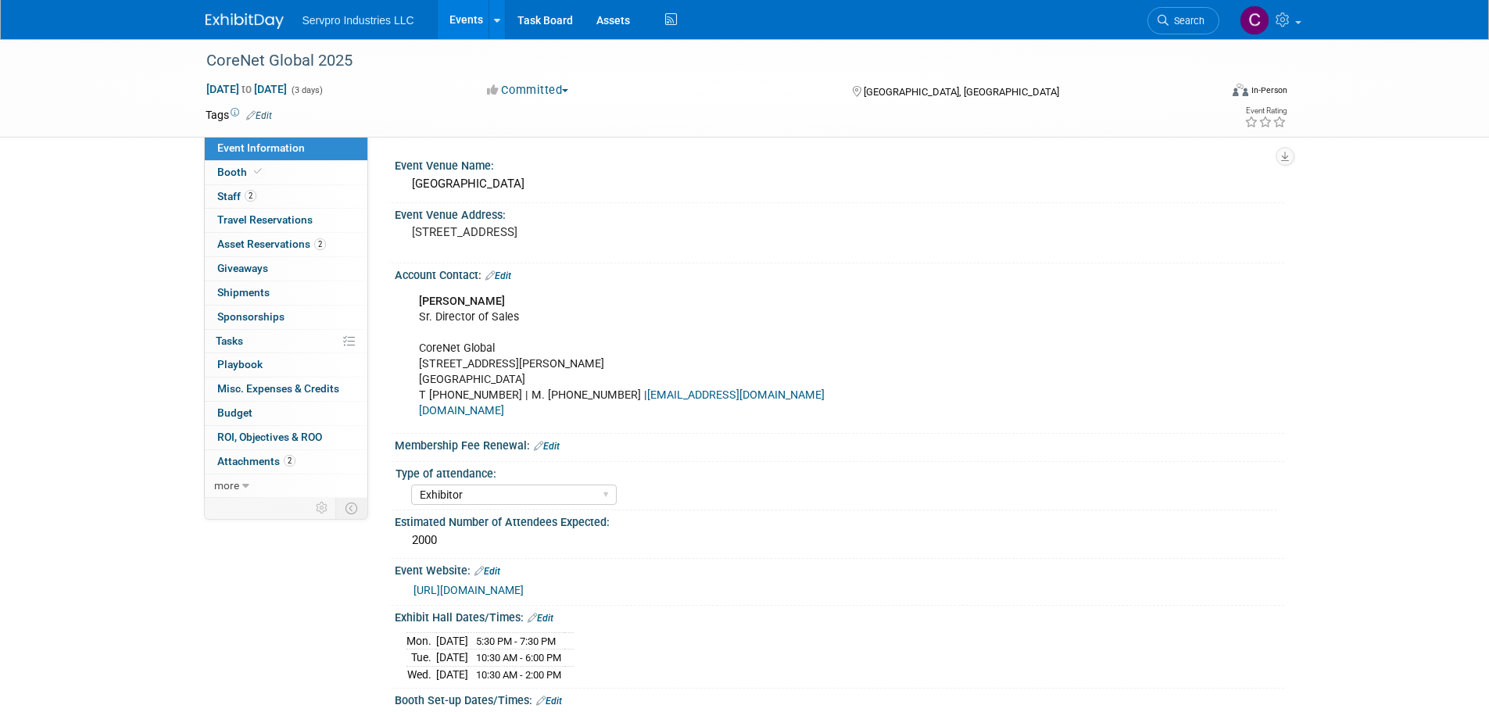
select select "Exhibitor"
